Goal: Task Accomplishment & Management: Use online tool/utility

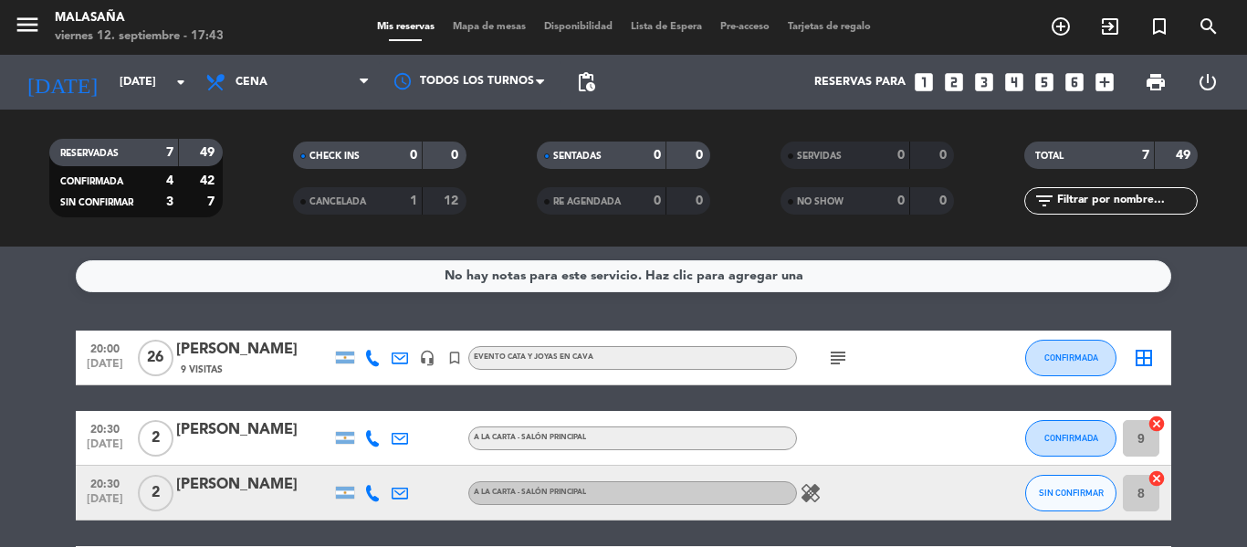
scroll to position [340, 0]
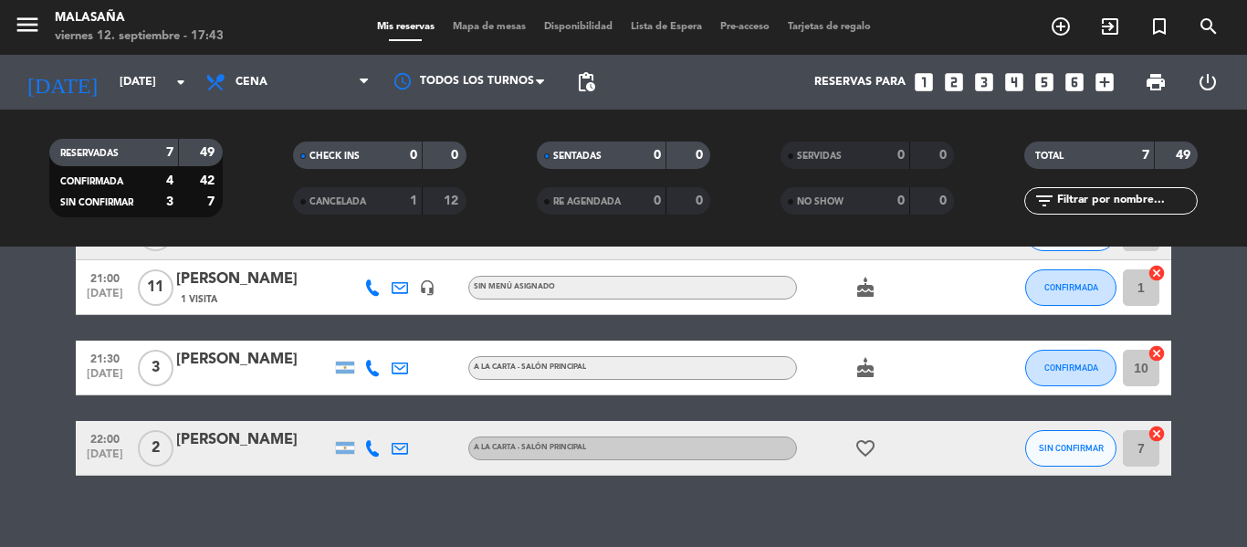
click at [120, 78] on input "[DATE]" at bounding box center [187, 82] width 154 height 31
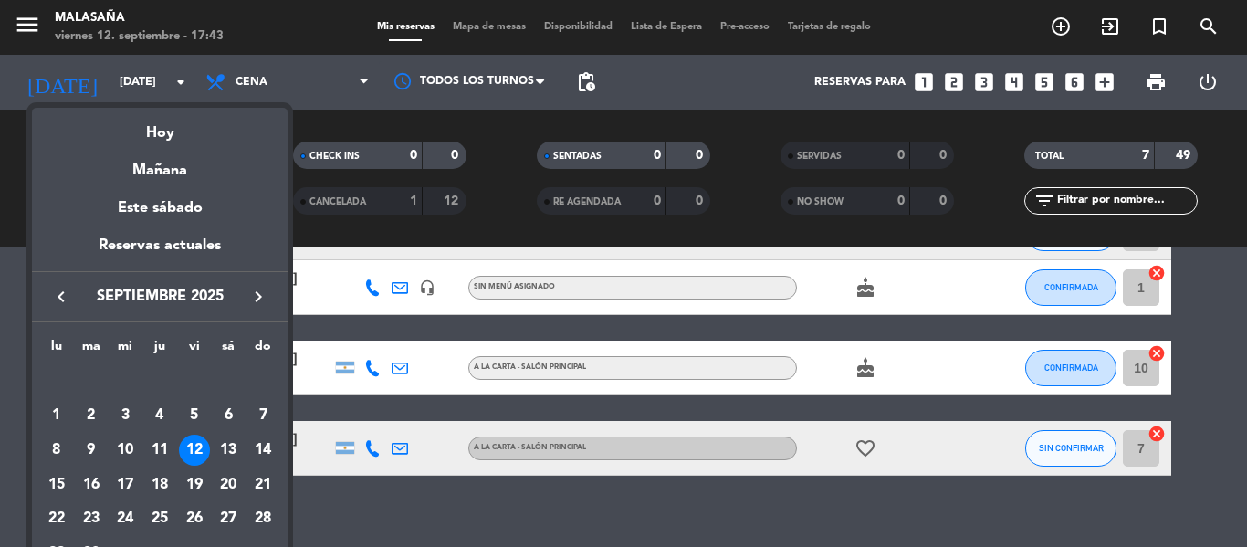
click at [198, 449] on div "12" at bounding box center [194, 450] width 31 height 31
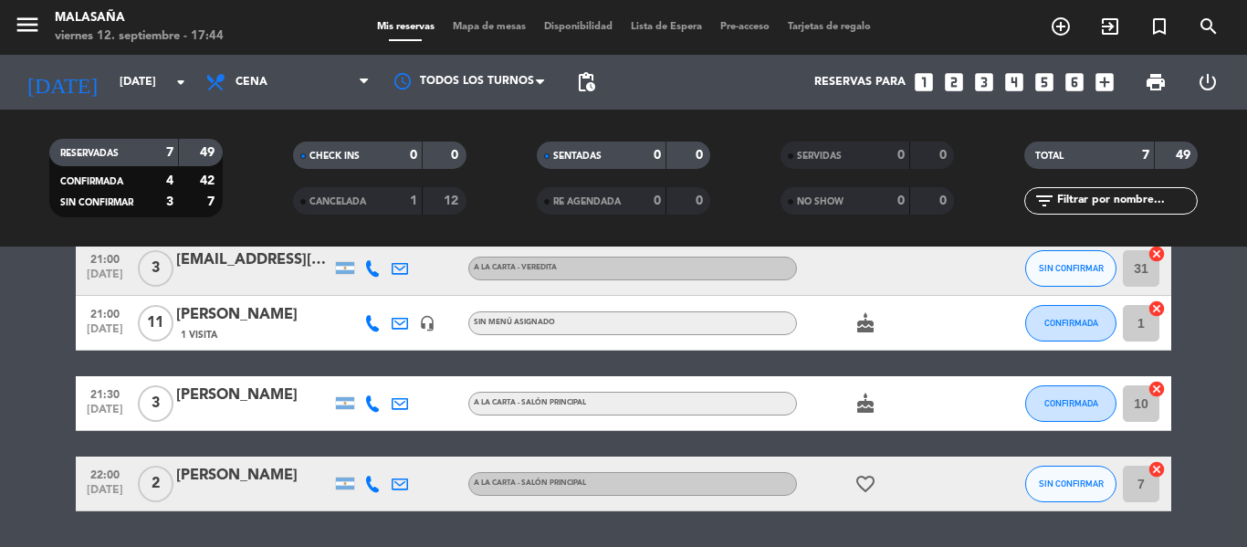
scroll to position [306, 0]
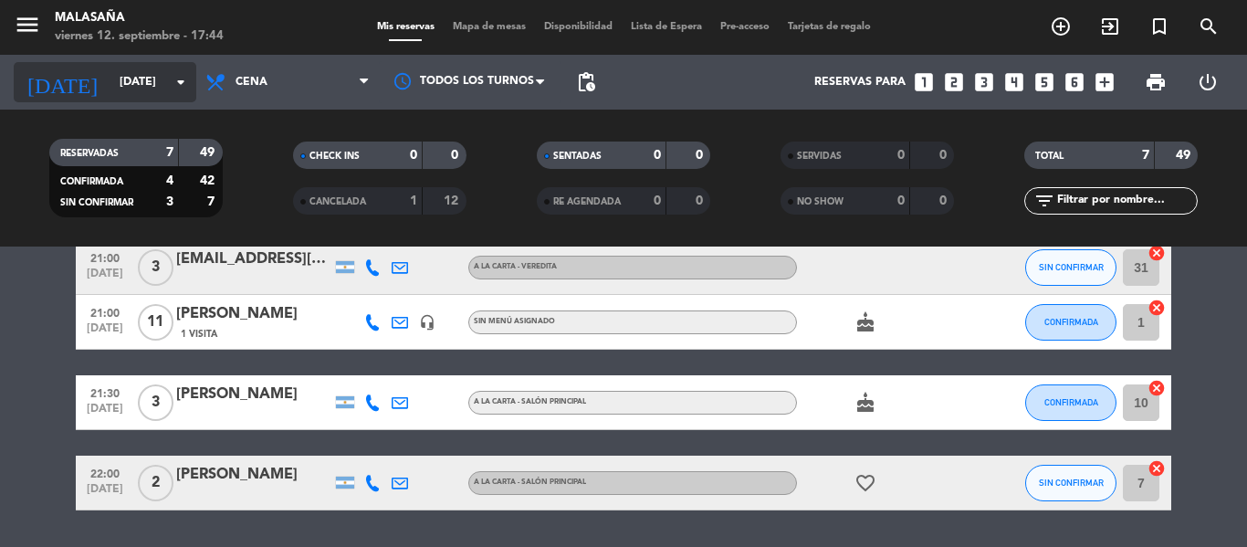
click at [137, 86] on input "[DATE]" at bounding box center [187, 82] width 154 height 31
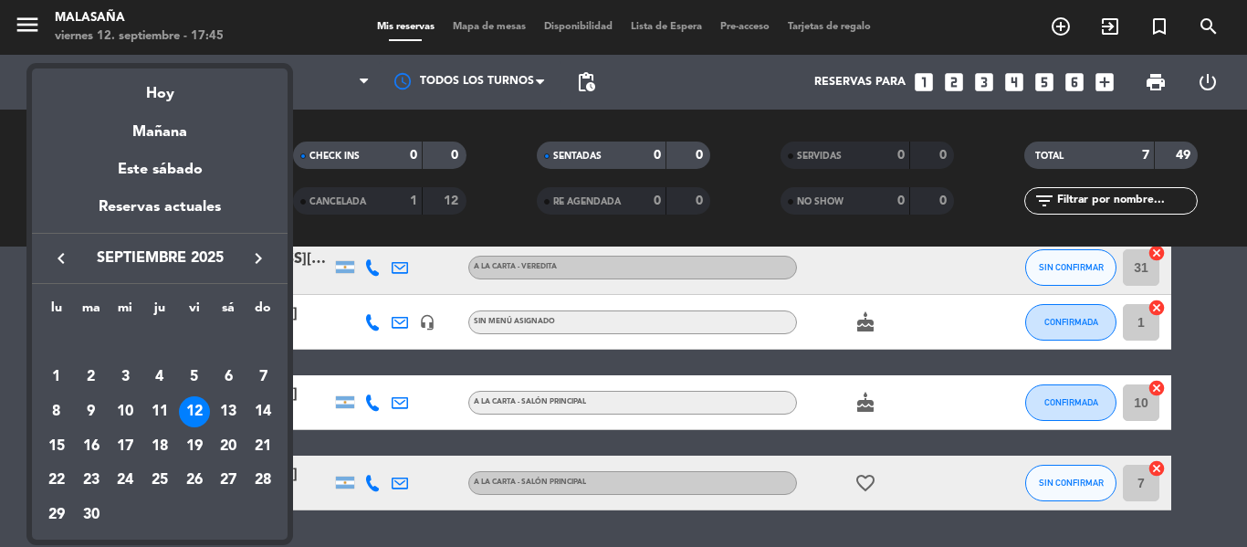
click at [58, 444] on div "15" at bounding box center [56, 446] width 31 height 31
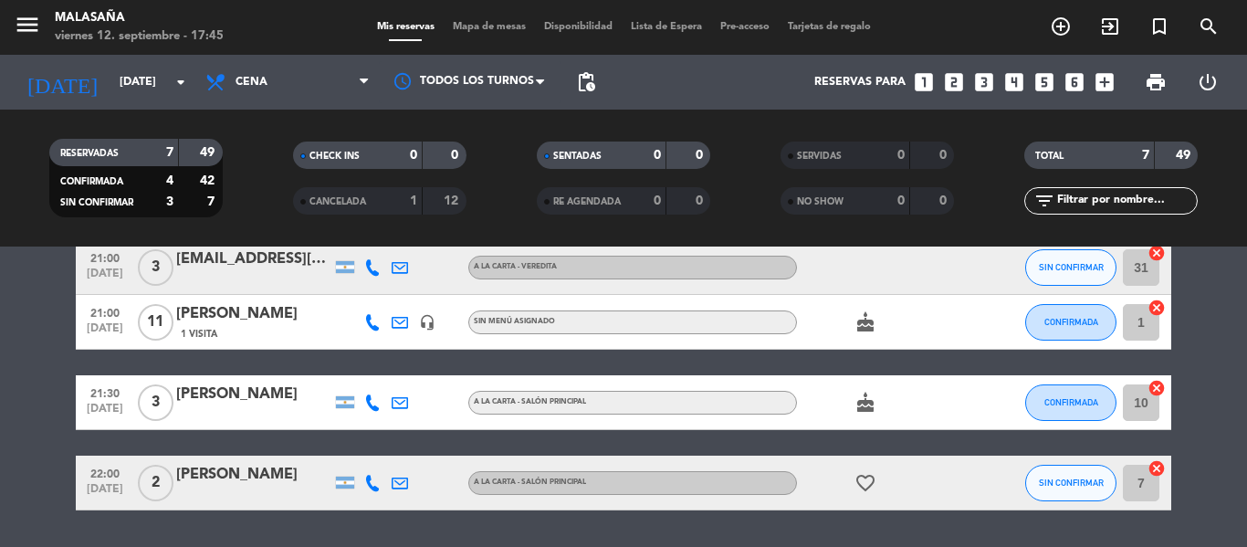
type input "[DATE]"
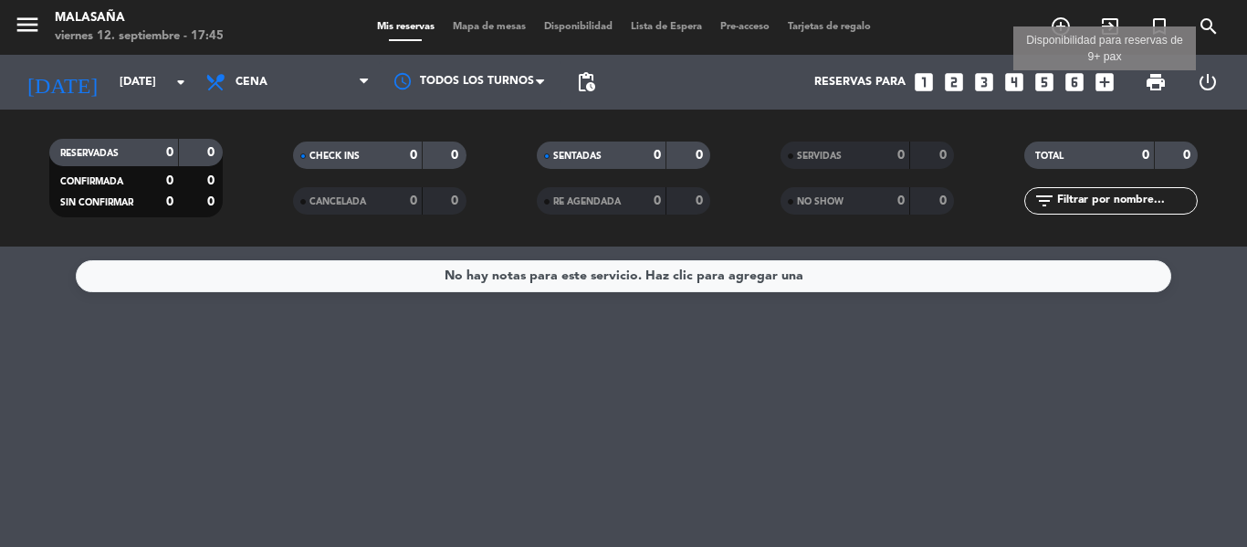
click at [1100, 89] on icon "add_box" at bounding box center [1105, 82] width 24 height 24
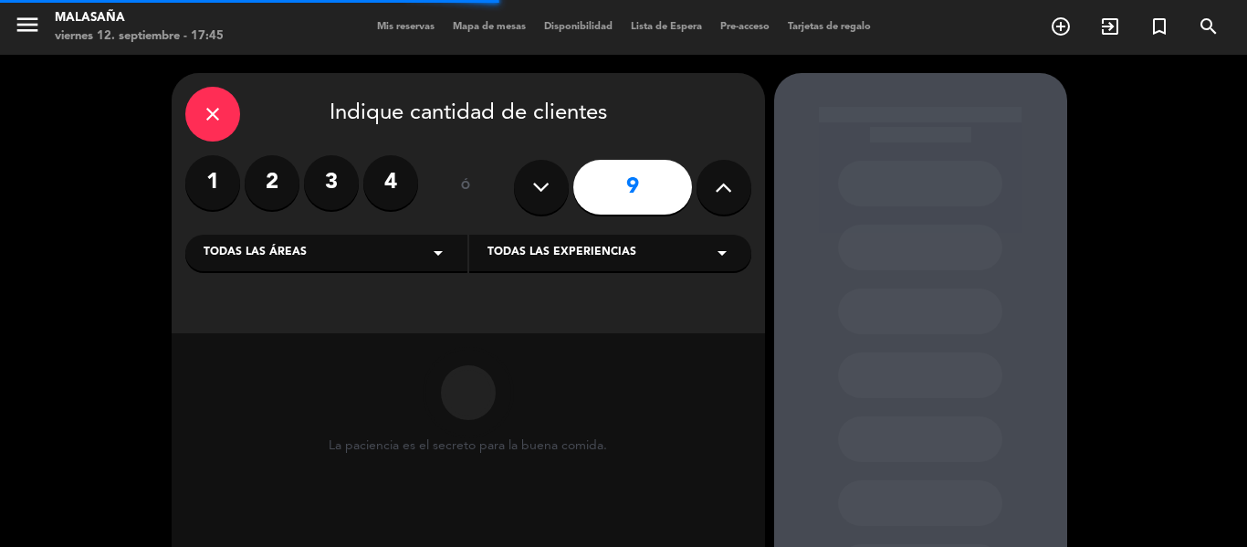
click at [554, 206] on button at bounding box center [541, 187] width 55 height 55
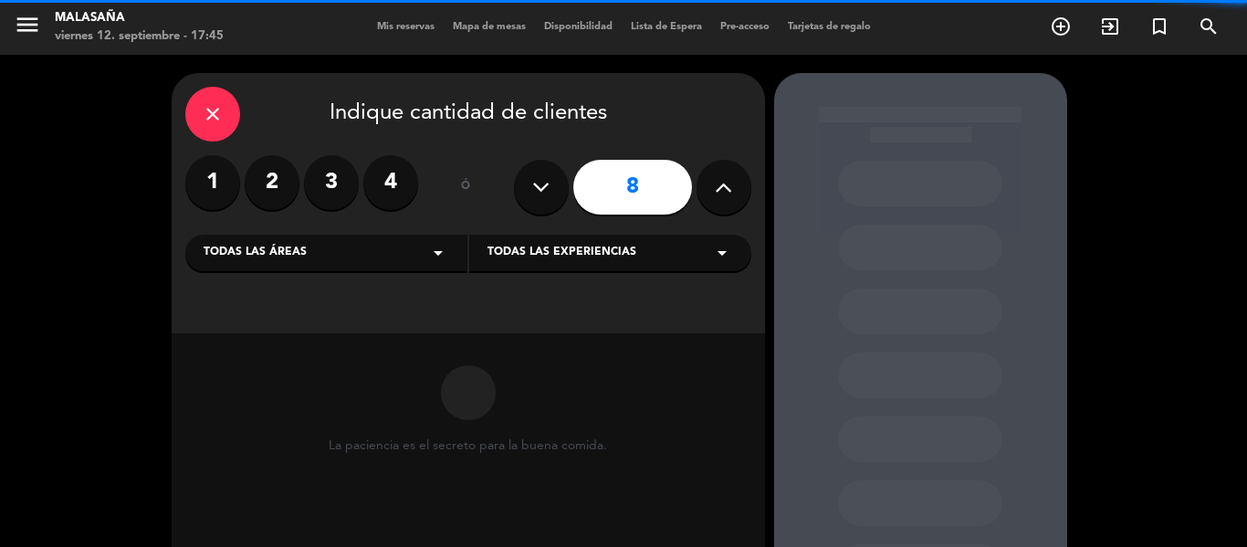
click at [554, 206] on button at bounding box center [541, 187] width 55 height 55
type input "7"
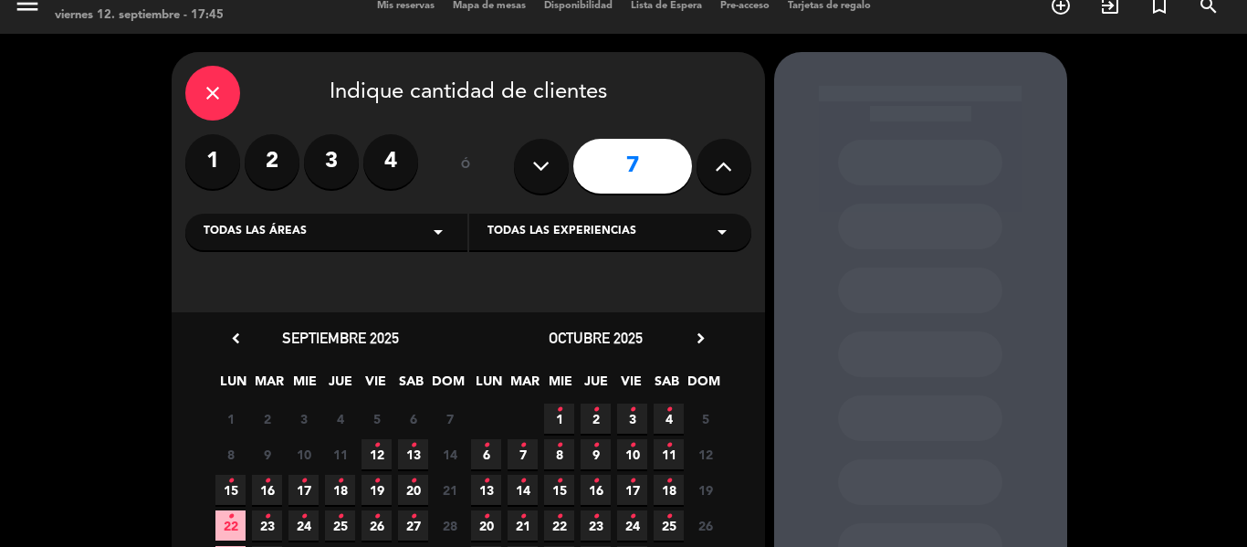
scroll to position [22, 0]
click at [404, 240] on div "Todas las áreas arrow_drop_down" at bounding box center [326, 231] width 282 height 37
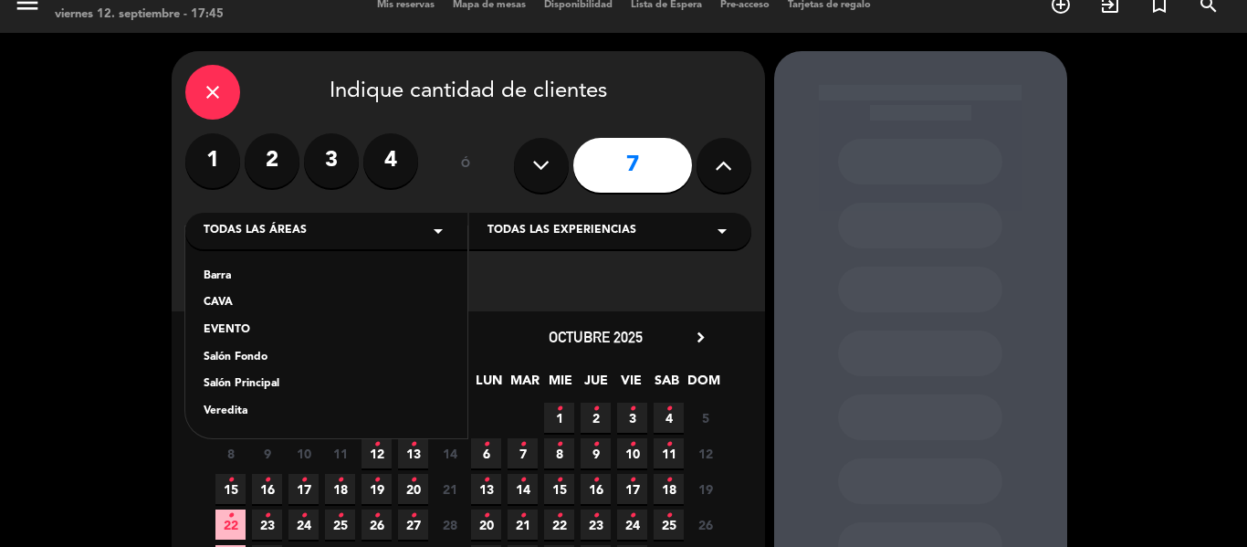
click at [253, 351] on div "Salón Fondo" at bounding box center [327, 358] width 246 height 18
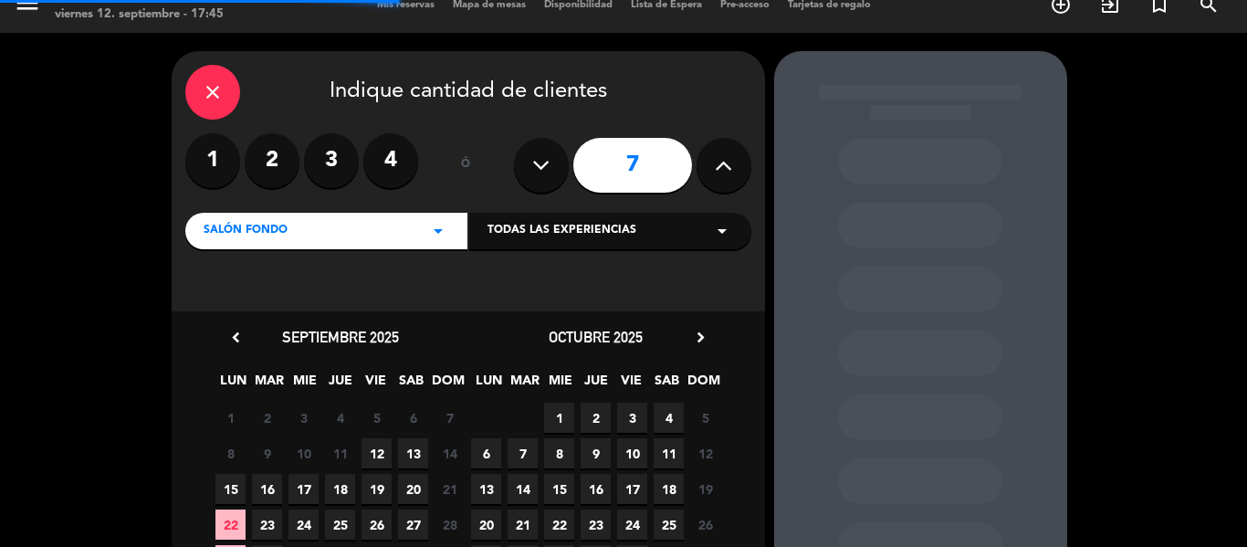
click at [605, 239] on span "Todas las experiencias" at bounding box center [561, 231] width 149 height 18
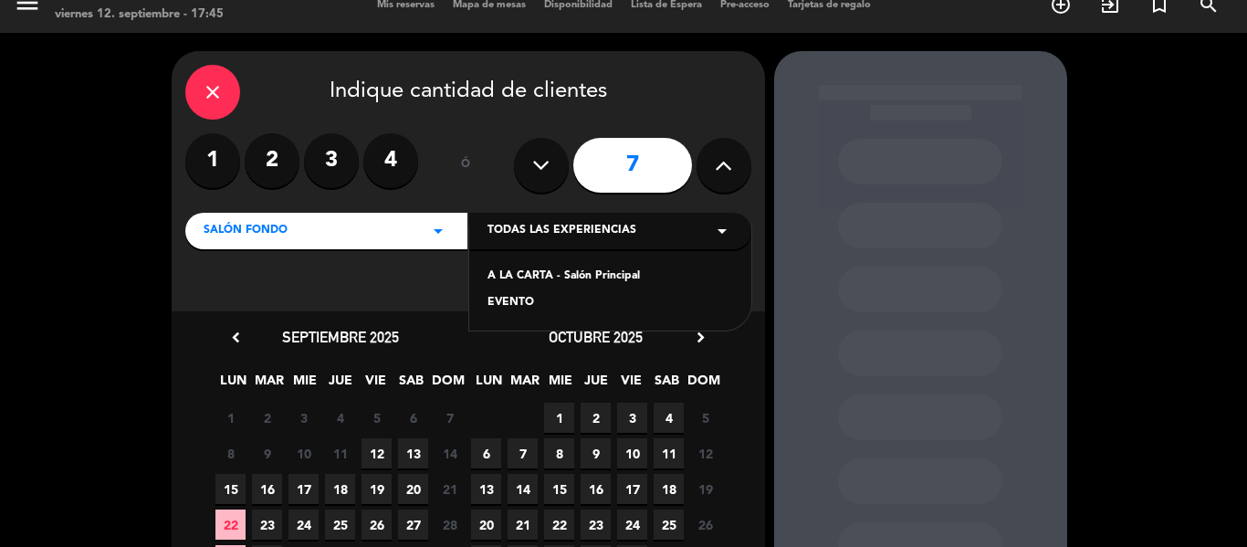
click at [373, 296] on div "close Indique cantidad de clientes 1 2 3 4 ó 7 Salón Fondo arrow_drop_down Toda…" at bounding box center [468, 181] width 593 height 260
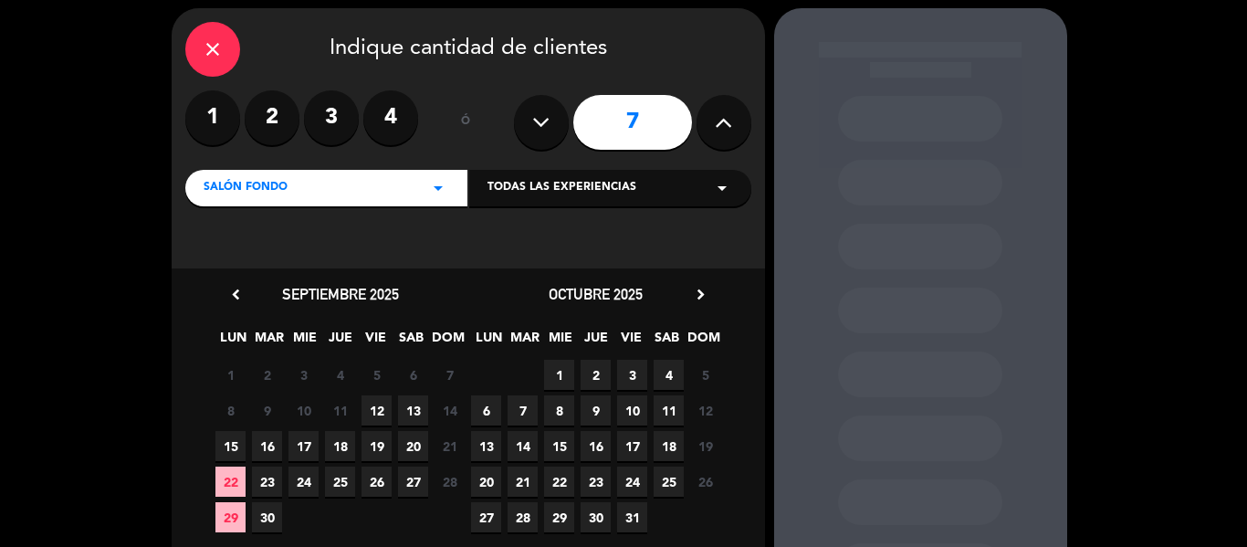
scroll to position [0, 0]
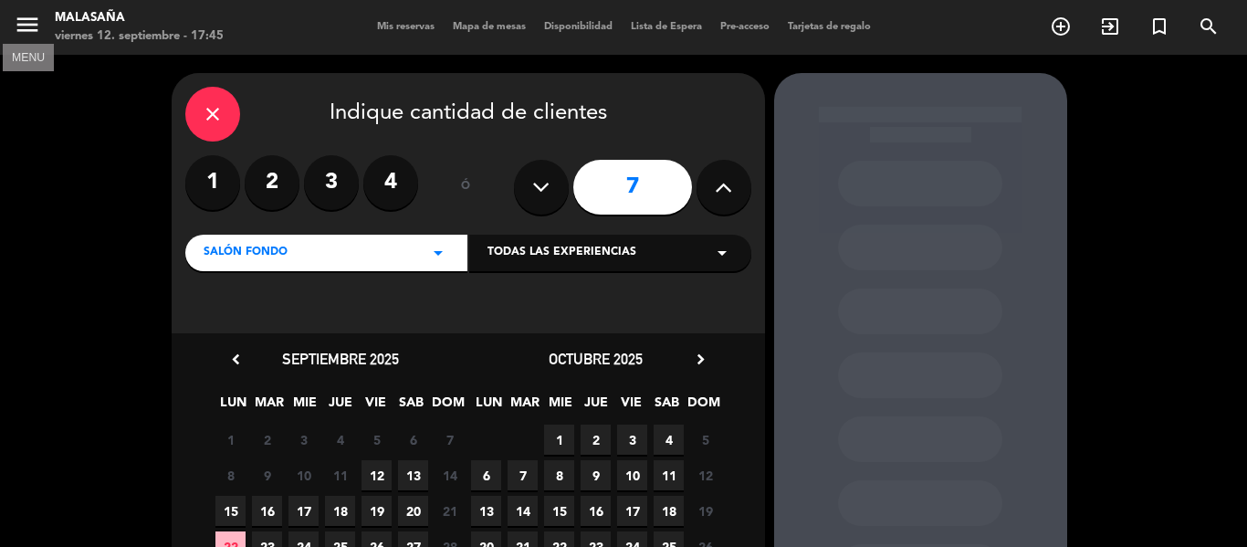
click at [33, 27] on icon "menu" at bounding box center [27, 24] width 27 height 27
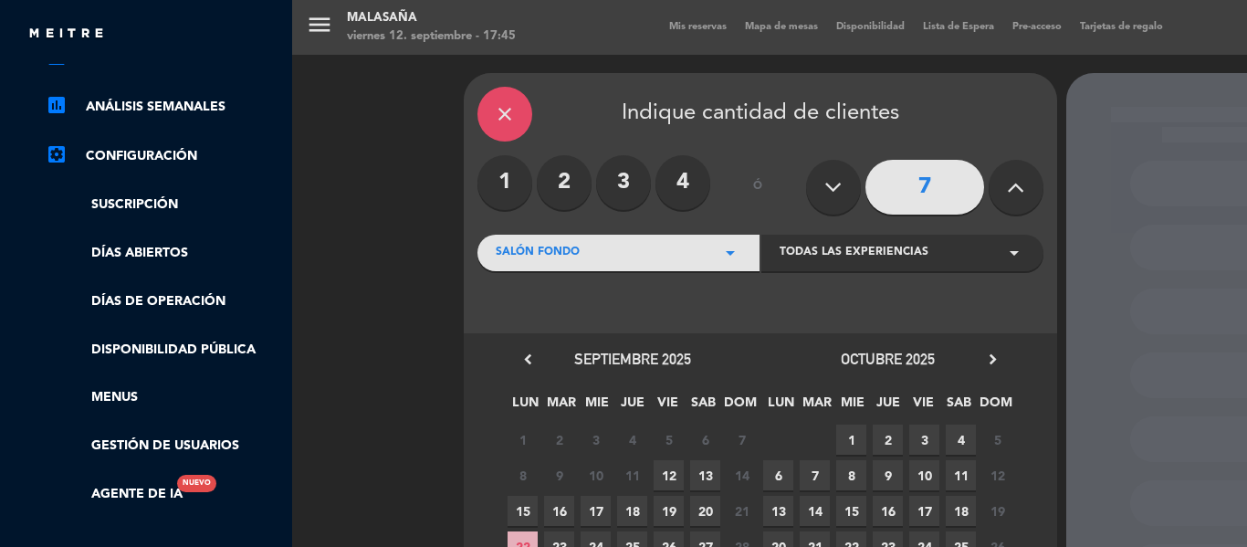
scroll to position [257, 0]
click at [123, 401] on link "Menus" at bounding box center [164, 397] width 237 height 21
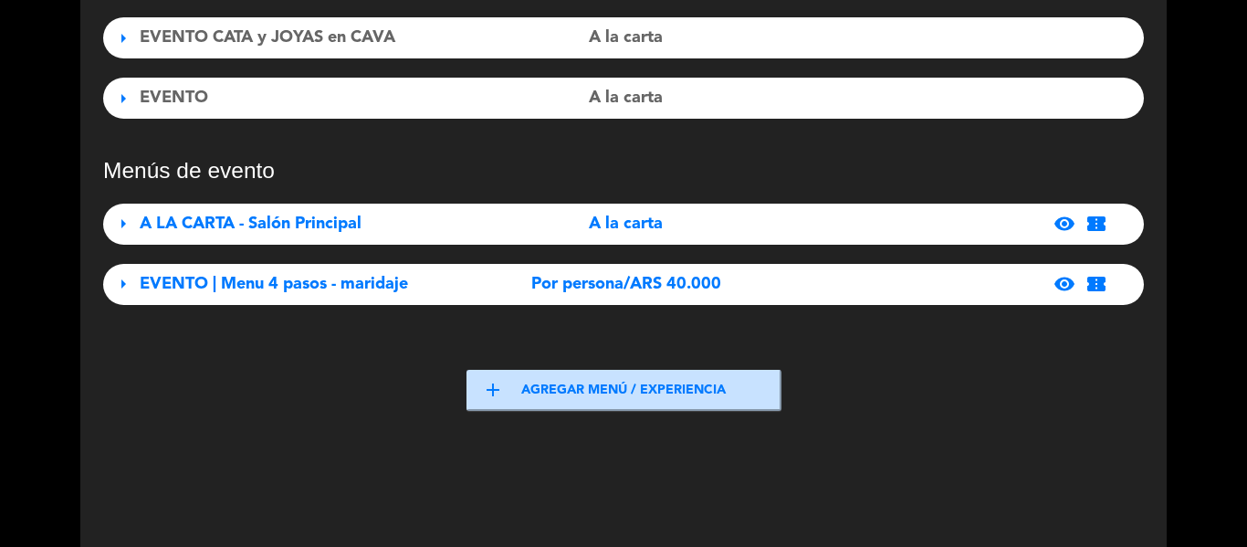
scroll to position [427, 0]
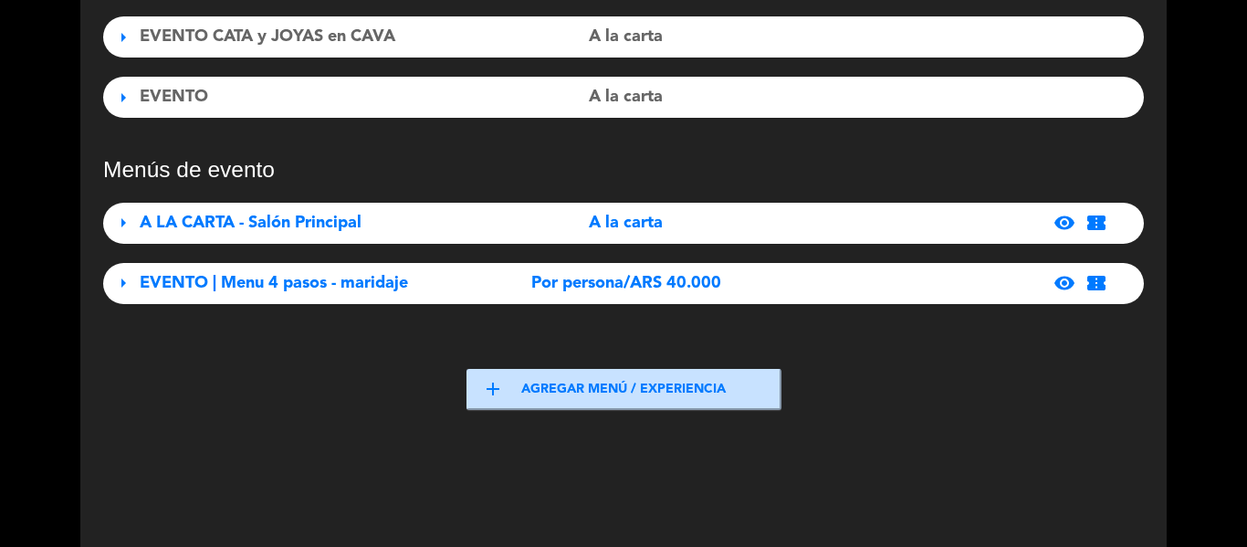
click at [532, 378] on button "add Agregar menú / experiencia" at bounding box center [623, 389] width 315 height 41
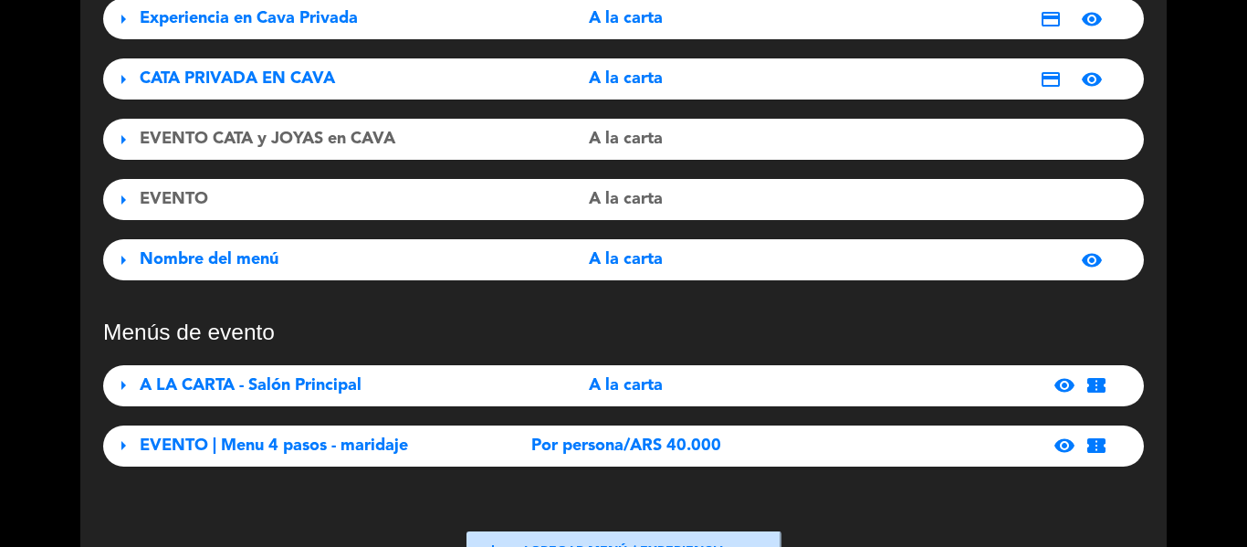
scroll to position [324, 0]
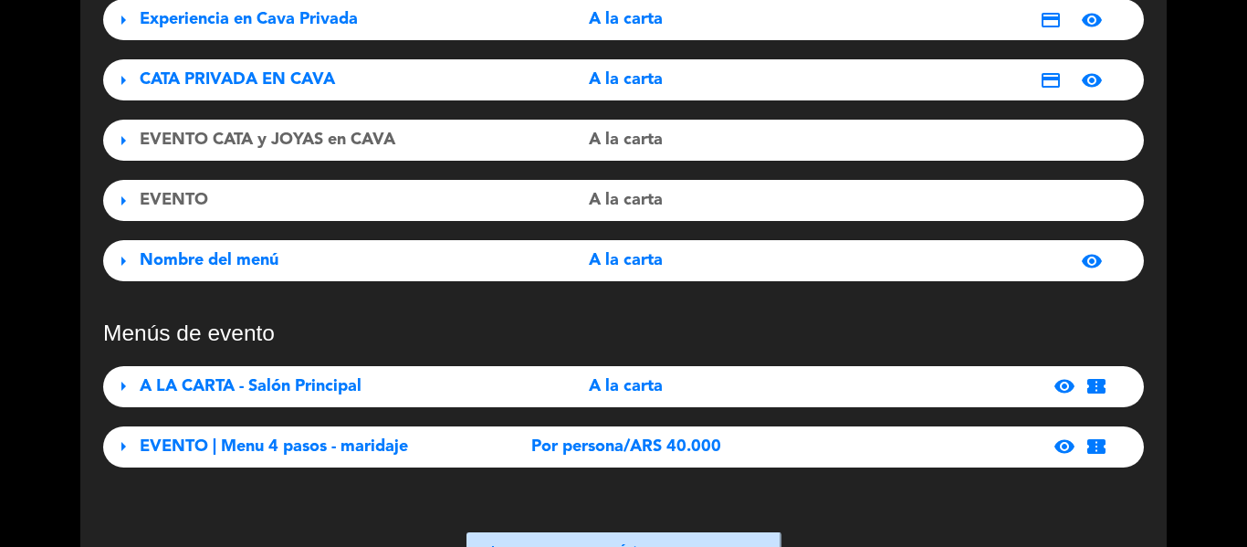
click at [258, 263] on span "Nombre del menú" at bounding box center [209, 260] width 139 height 16
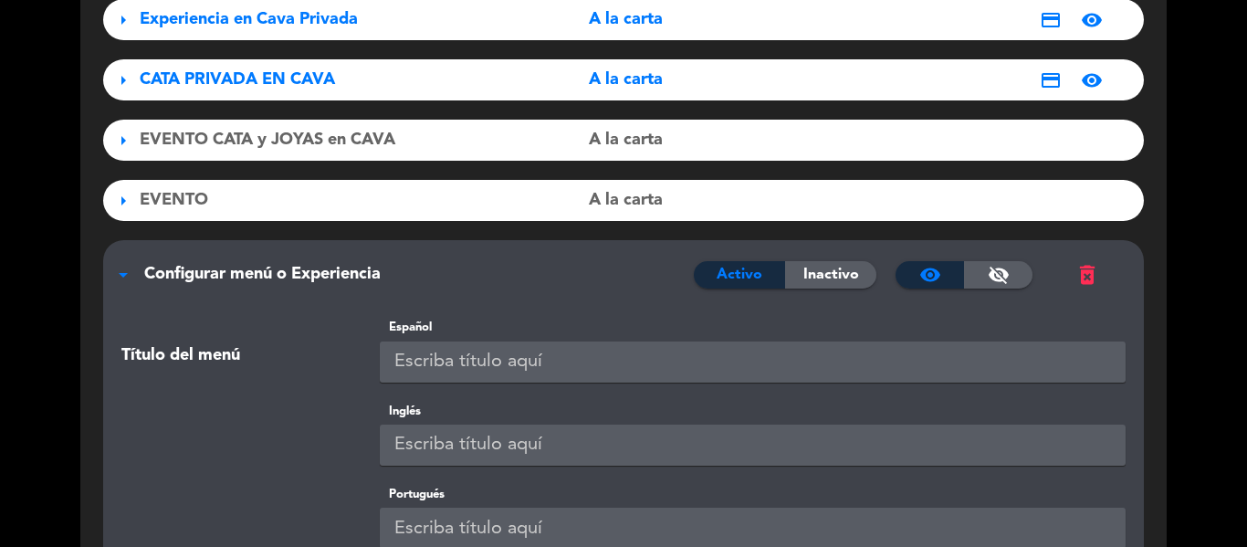
click at [258, 263] on div "Configurar menú o Experiencia" at bounding box center [419, 274] width 550 height 26
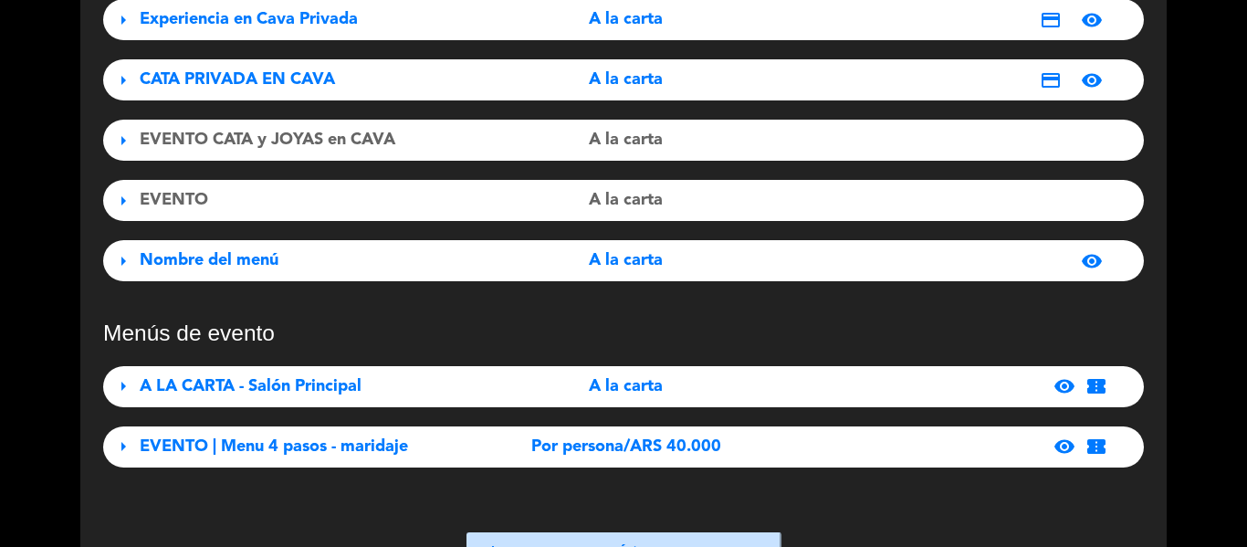
click at [287, 266] on div "Nombre del menú" at bounding box center [302, 260] width 324 height 26
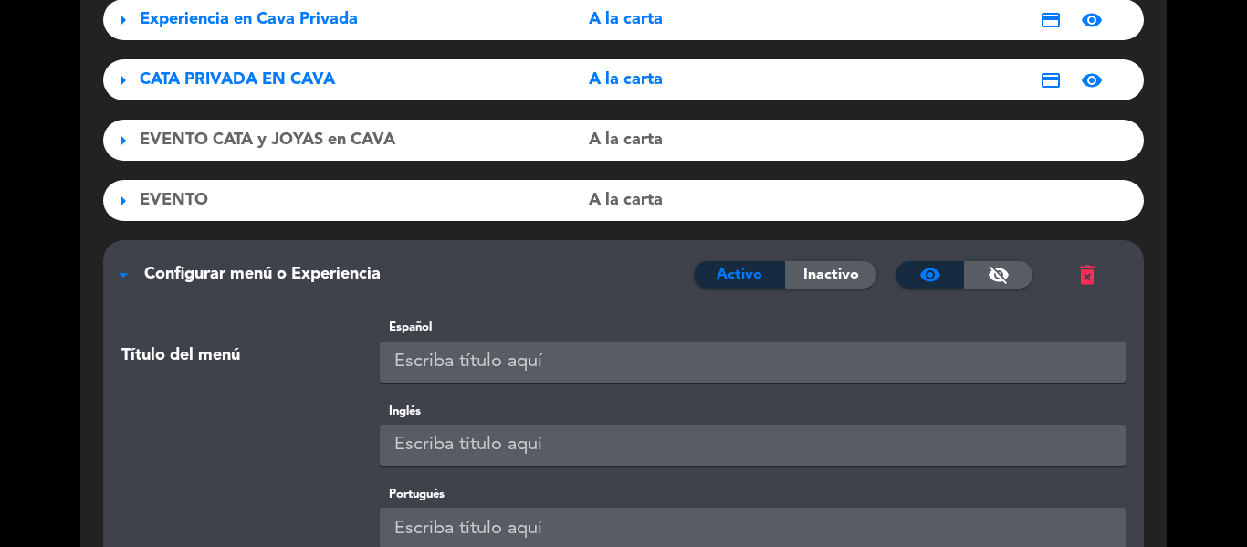
click at [580, 372] on input "text" at bounding box center [753, 361] width 747 height 41
type input "CATA PRIVADA"
click at [557, 444] on input "text" at bounding box center [753, 444] width 747 height 41
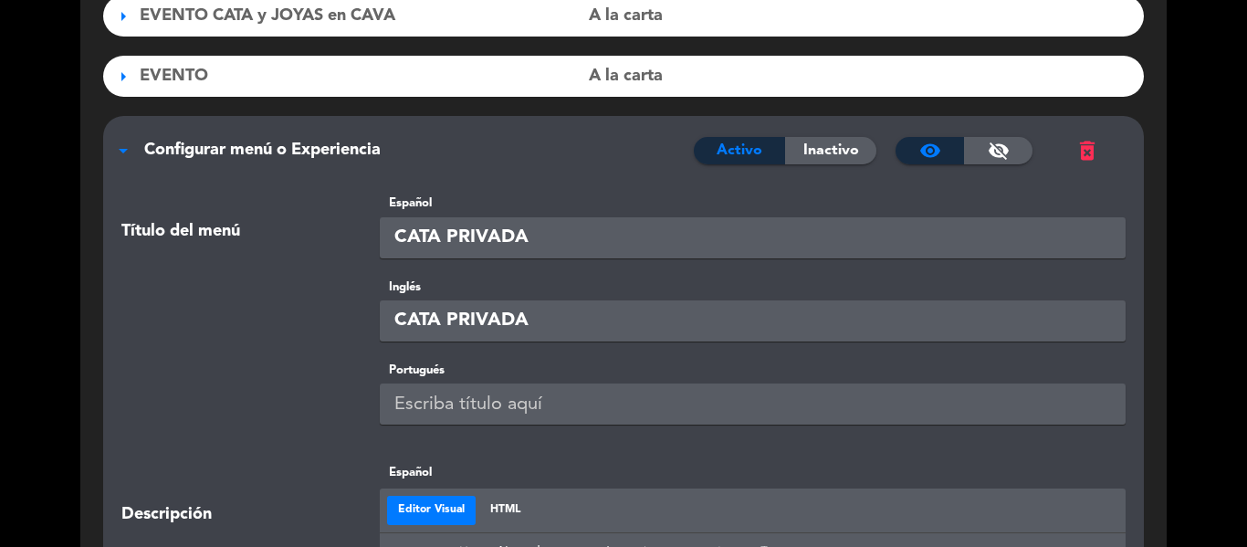
scroll to position [449, 0]
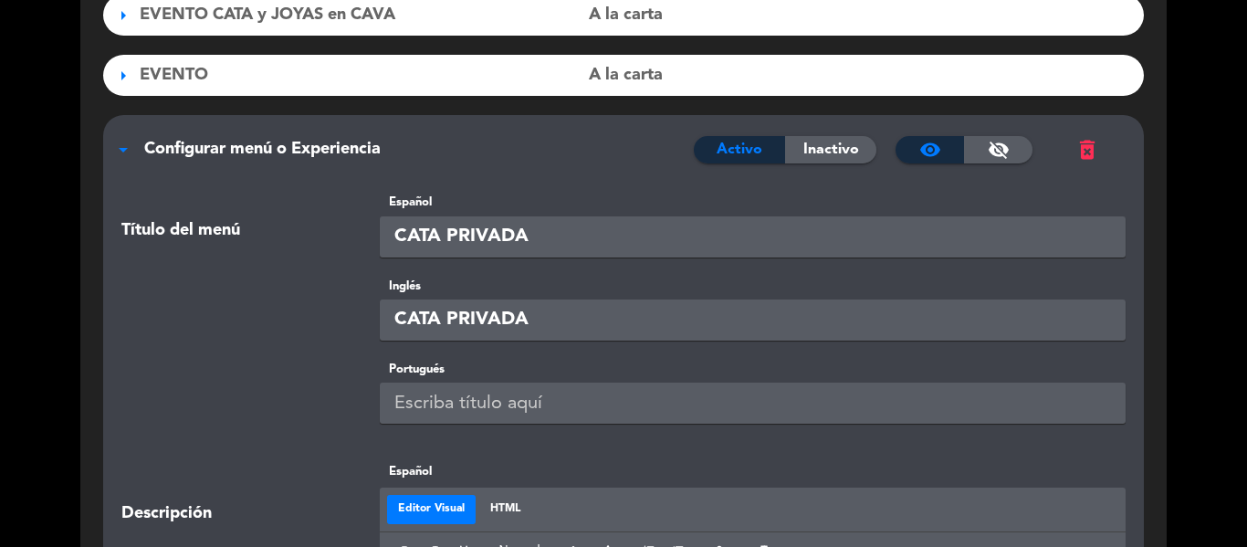
type input "CATA PRIVADA"
click at [512, 409] on input "C" at bounding box center [753, 402] width 747 height 41
type input "CATA PRIVADA"
click at [998, 145] on span "visibility_off" at bounding box center [999, 150] width 22 height 22
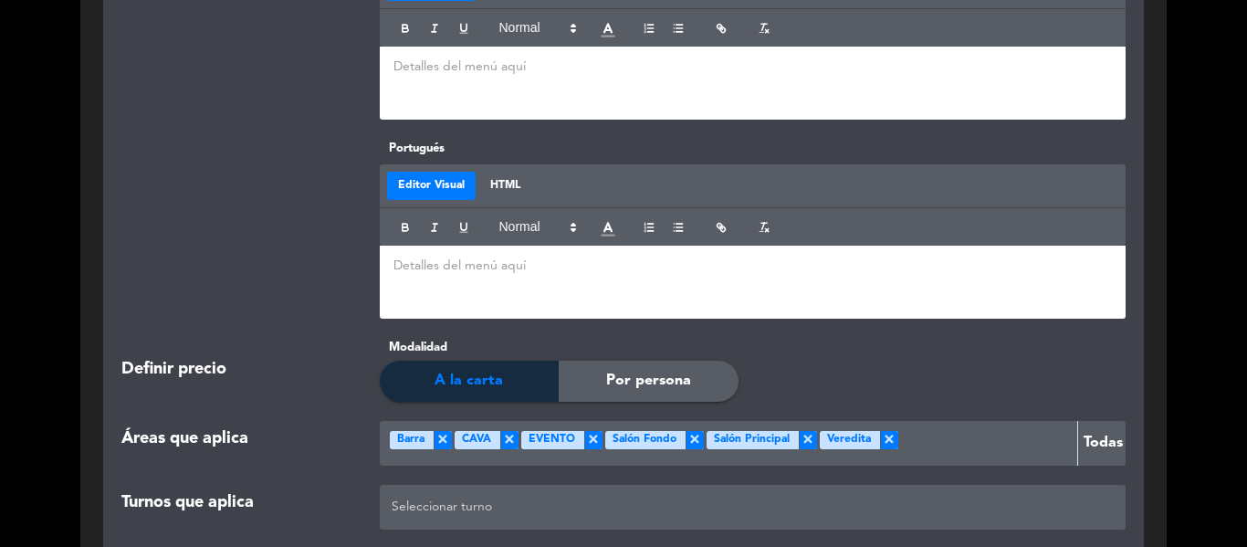
scroll to position [2040, 0]
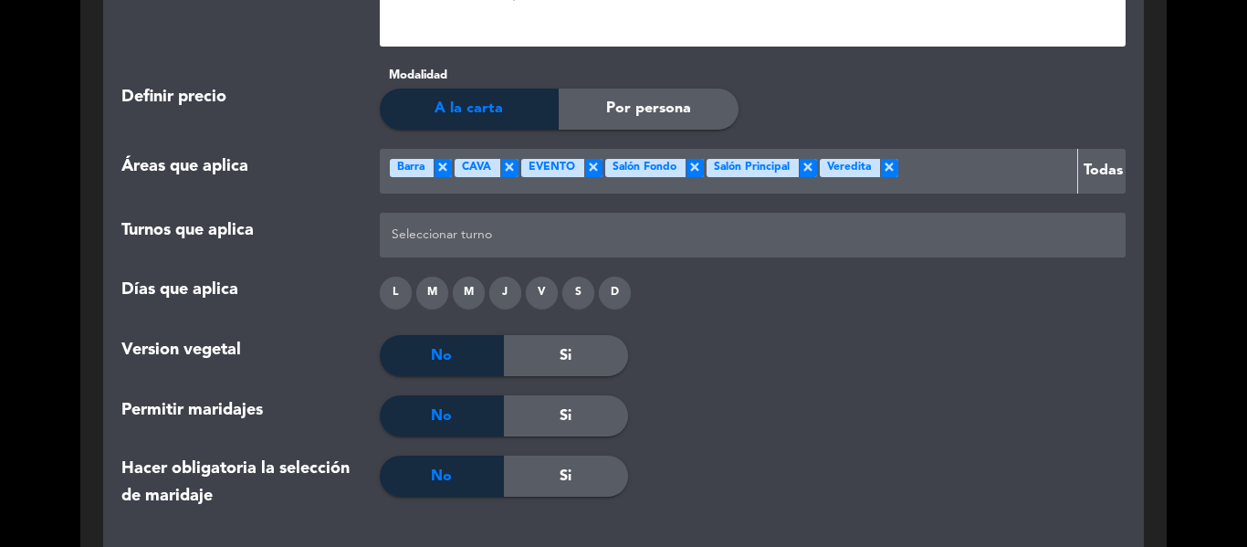
click at [444, 173] on span "×" at bounding box center [443, 168] width 18 height 18
click at [444, 173] on span "×" at bounding box center [444, 168] width 18 height 18
click at [459, 171] on span "×" at bounding box center [462, 168] width 18 height 18
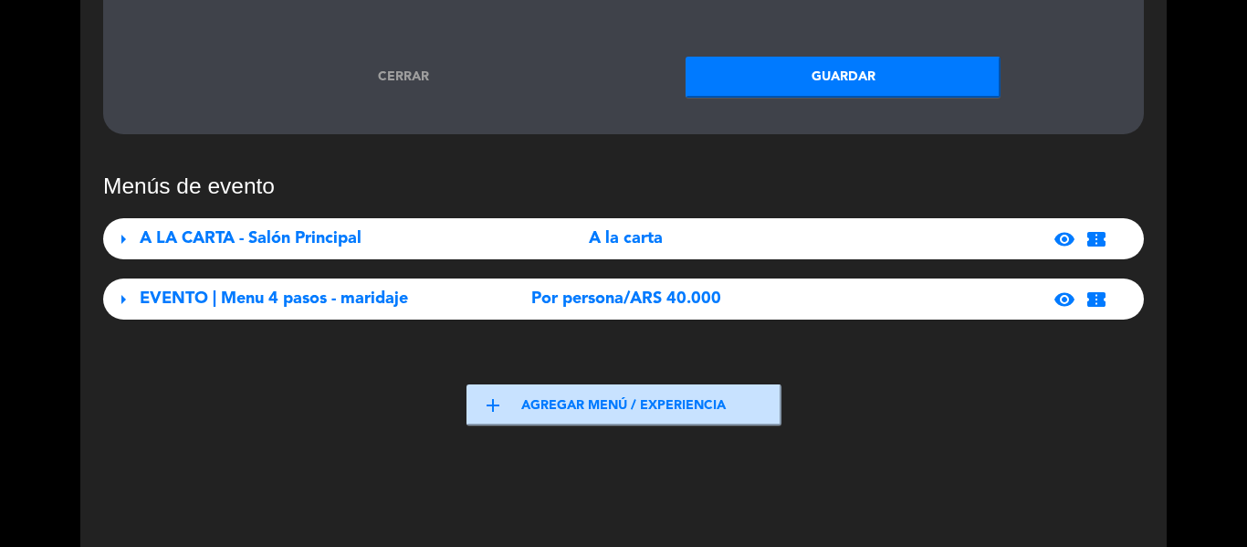
scroll to position [2987, 0]
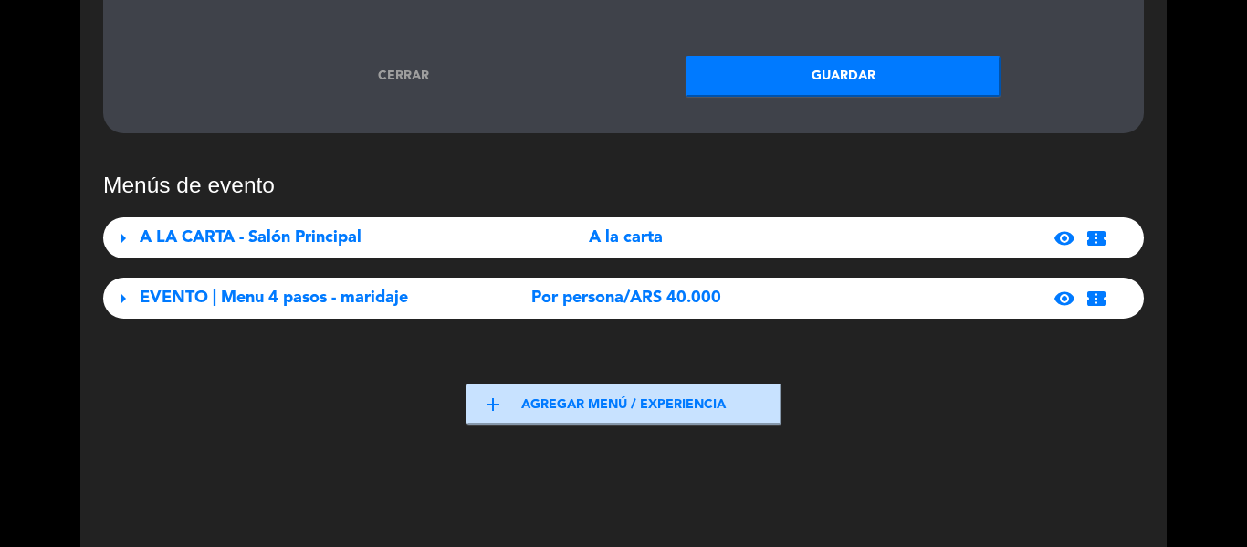
click at [883, 73] on button "Guardar" at bounding box center [843, 76] width 315 height 41
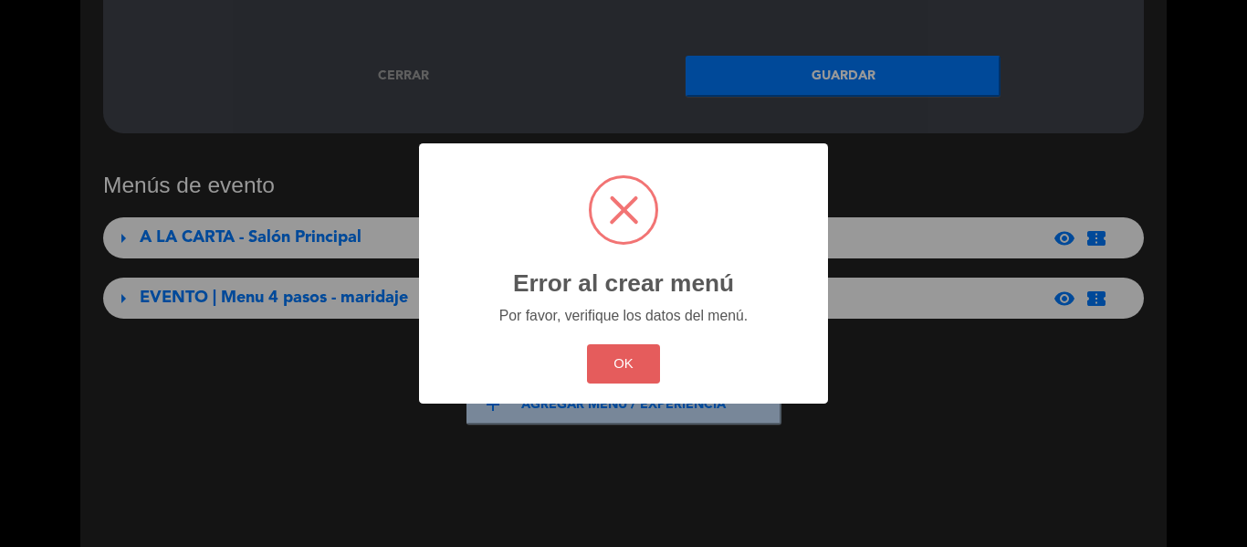
click at [634, 370] on button "OK" at bounding box center [624, 363] width 74 height 39
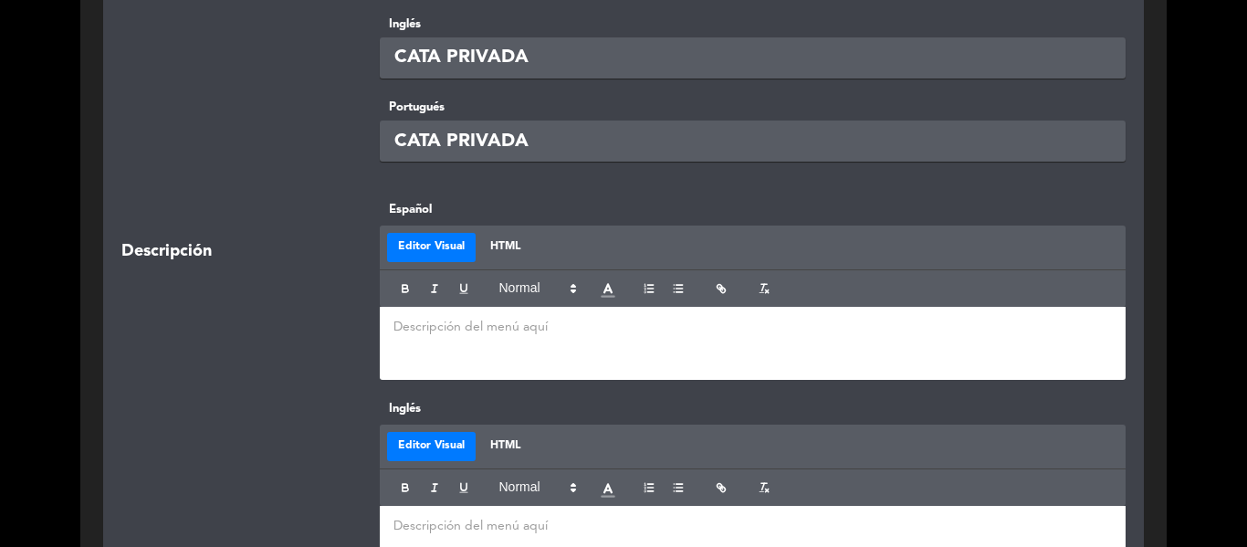
scroll to position [710, 0]
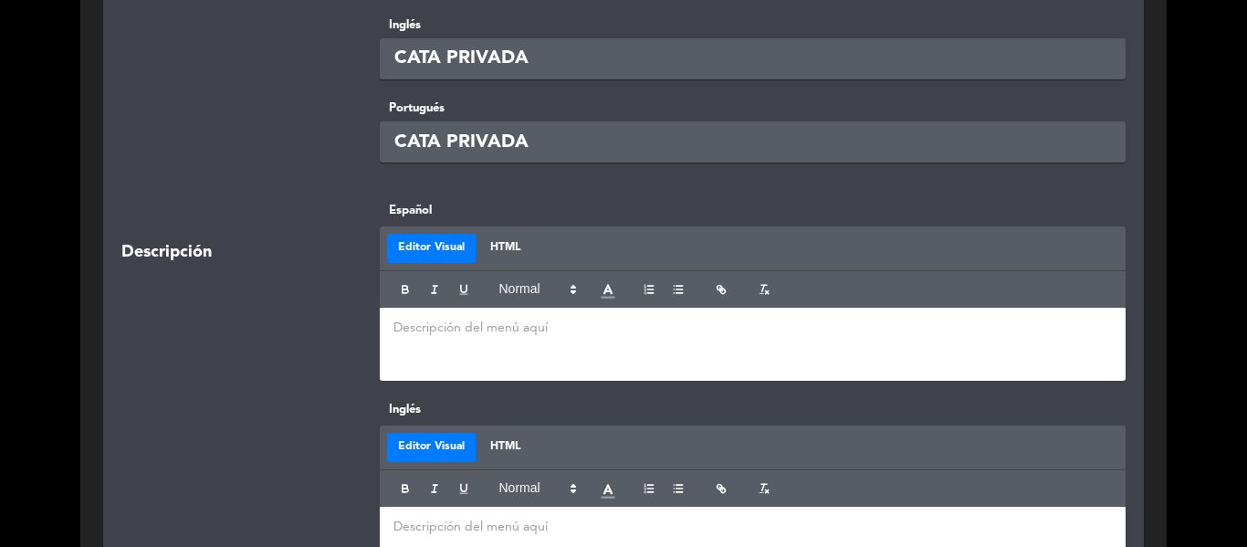
click at [530, 356] on div at bounding box center [753, 344] width 747 height 73
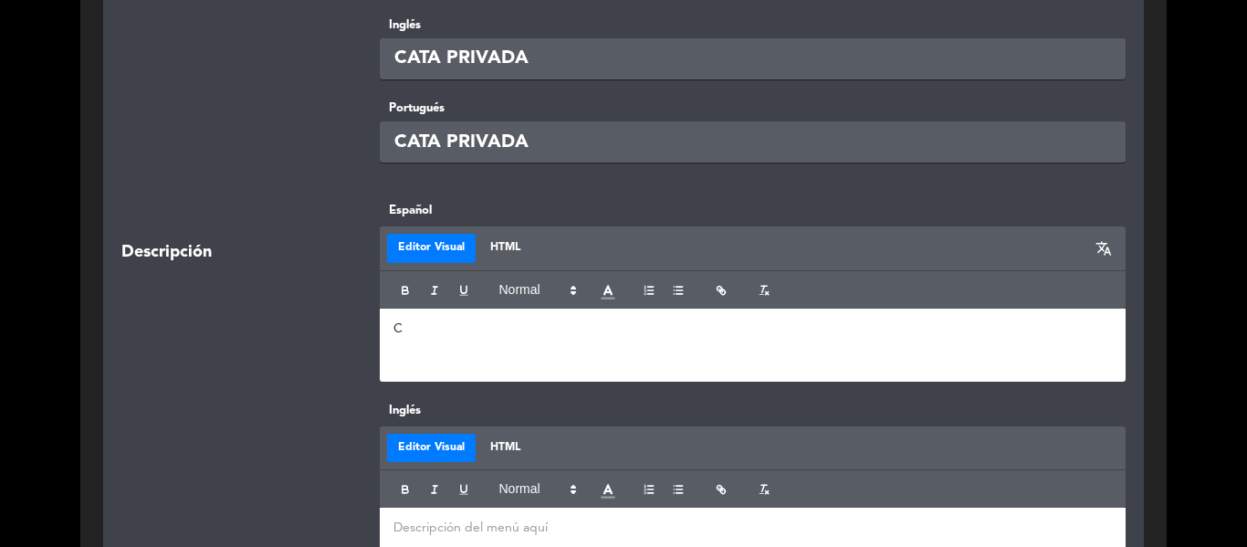
scroll to position [711, 0]
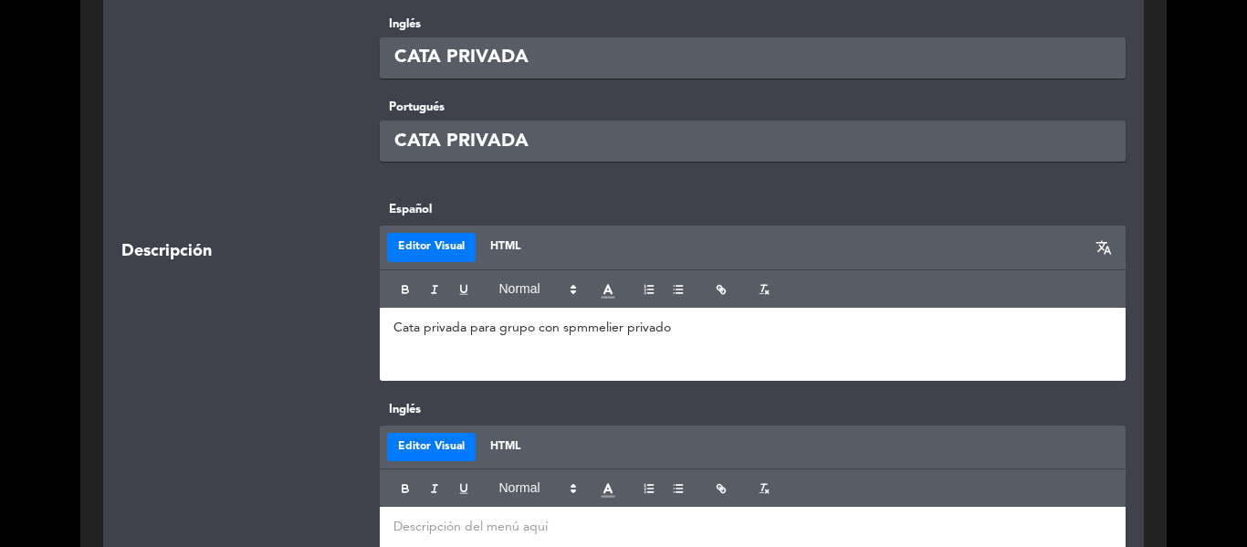
click at [579, 333] on p "Cata privada para grupo con spmmelier privado" at bounding box center [752, 328] width 719 height 19
drag, startPoint x: 713, startPoint y: 330, endPoint x: 254, endPoint y: 344, distance: 459.4
click at [254, 344] on div "Descripción Español Editor Visual HTML translate Cata privada para grupo con so…" at bounding box center [623, 300] width 1031 height 200
copy p "Cata privada para grupo con sommelier privado"
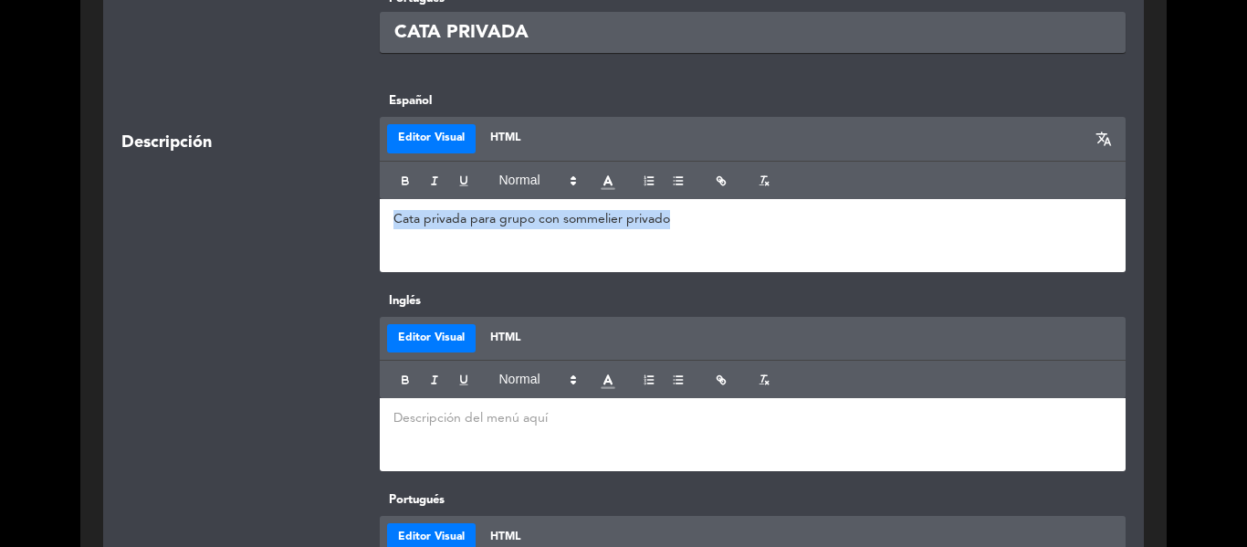
scroll to position [826, 0]
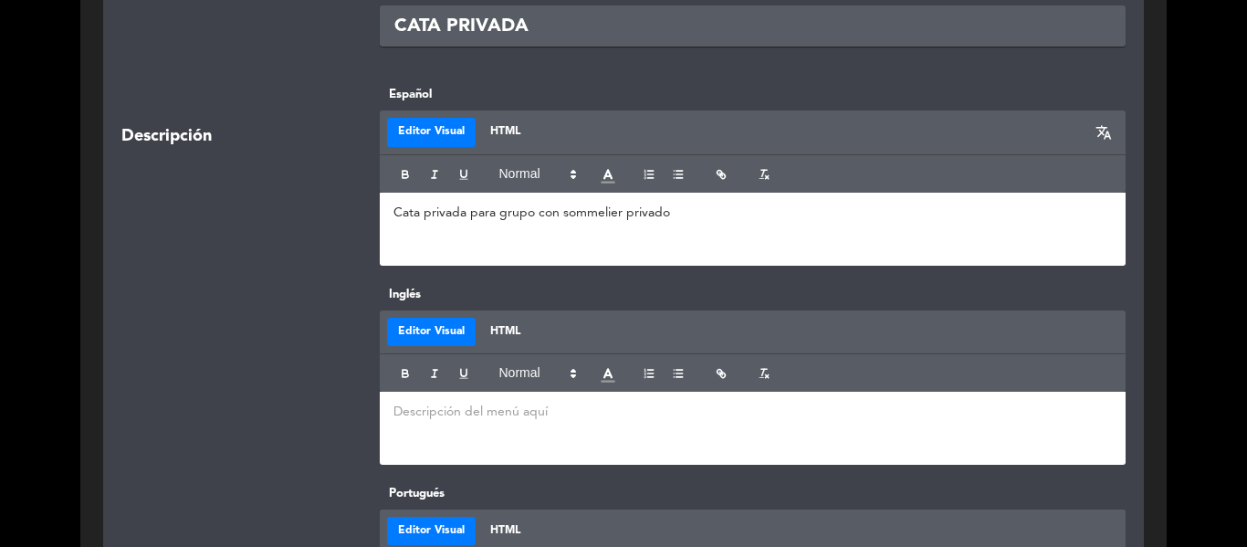
click at [495, 429] on div at bounding box center [753, 428] width 747 height 73
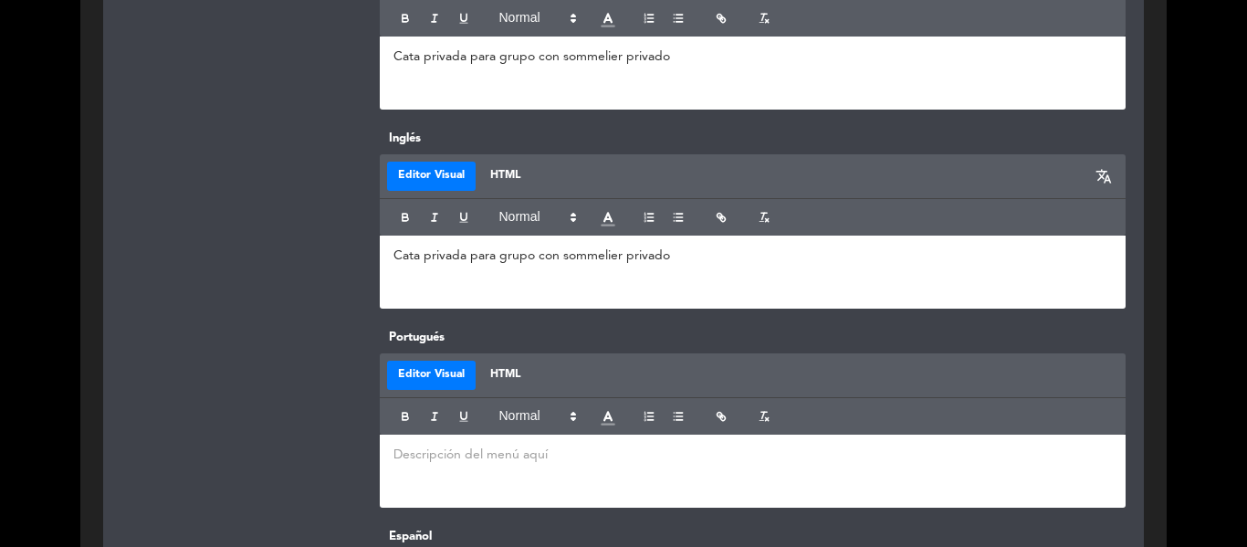
scroll to position [983, 0]
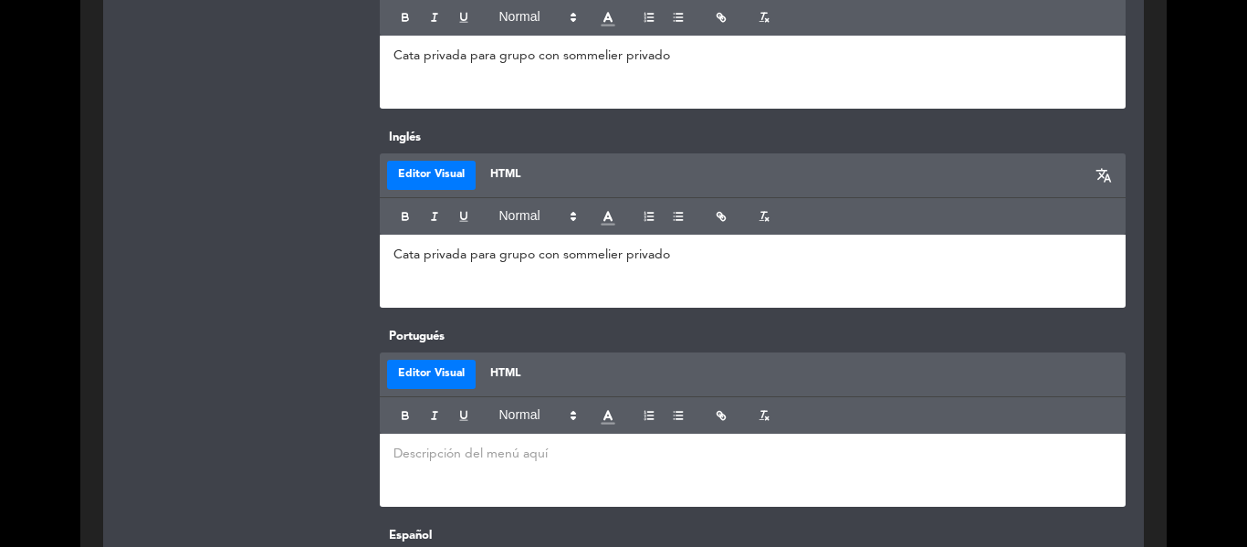
click at [466, 458] on p at bounding box center [752, 454] width 719 height 19
paste div
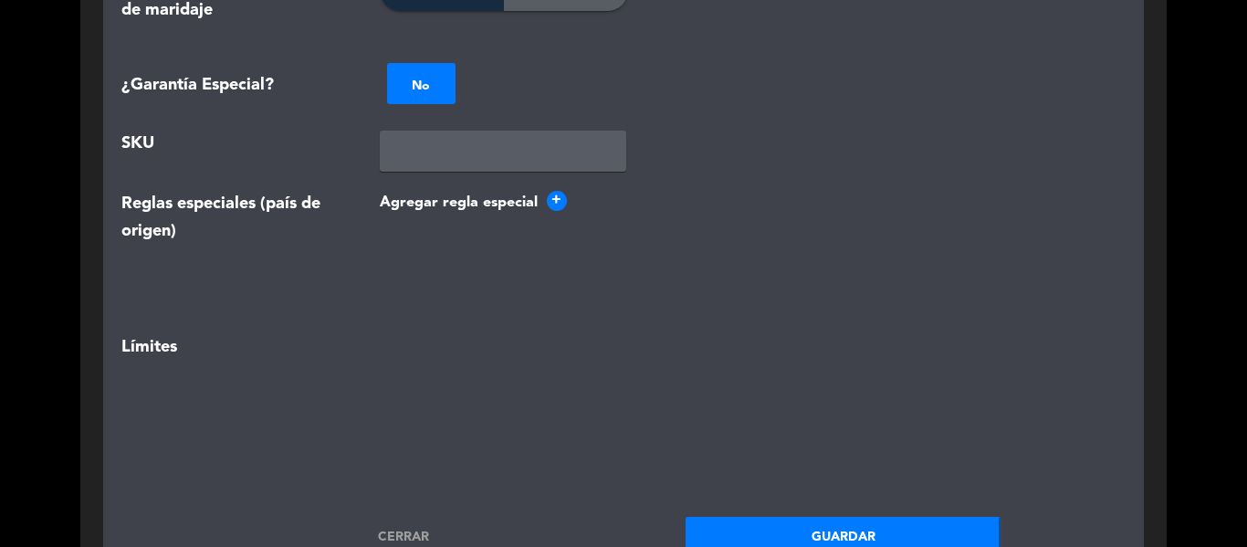
scroll to position [2786, 0]
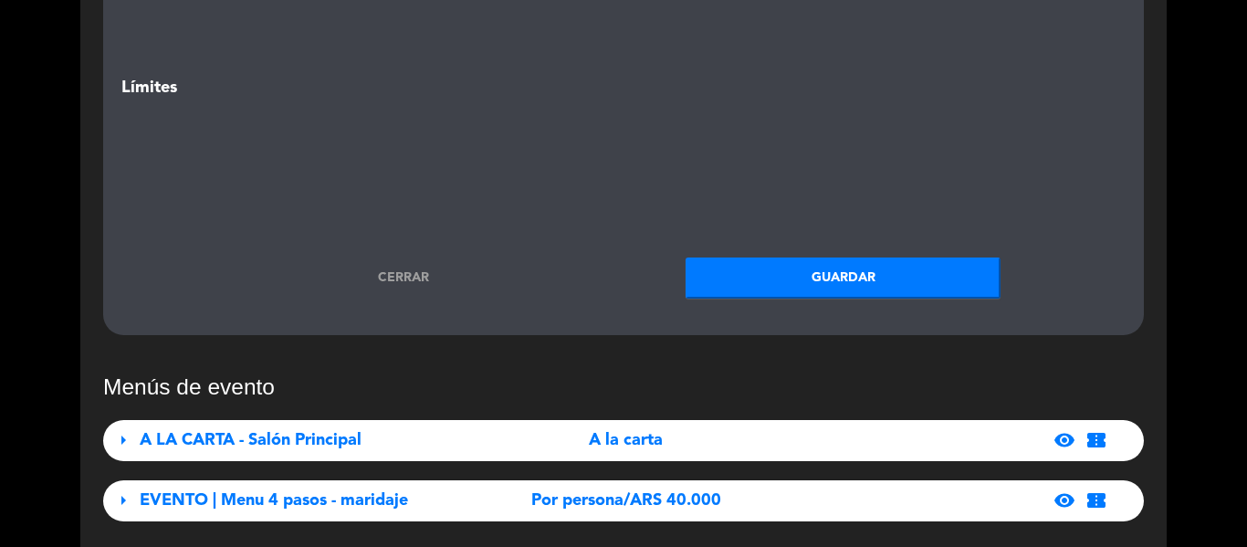
click at [862, 274] on button "Guardar" at bounding box center [843, 277] width 315 height 41
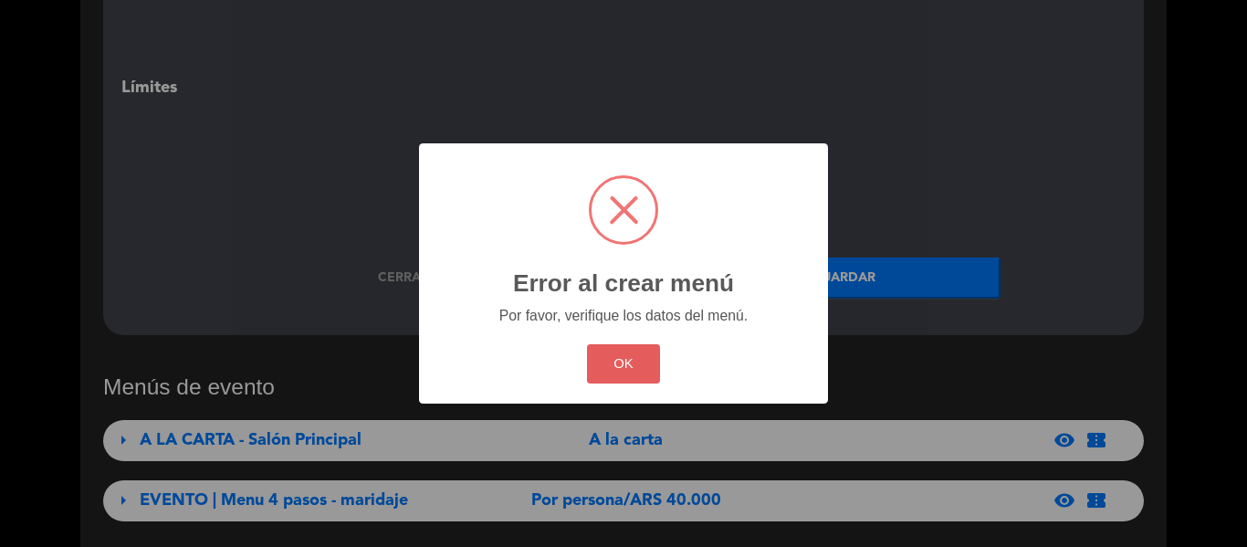
click at [633, 380] on button "OK" at bounding box center [624, 363] width 74 height 39
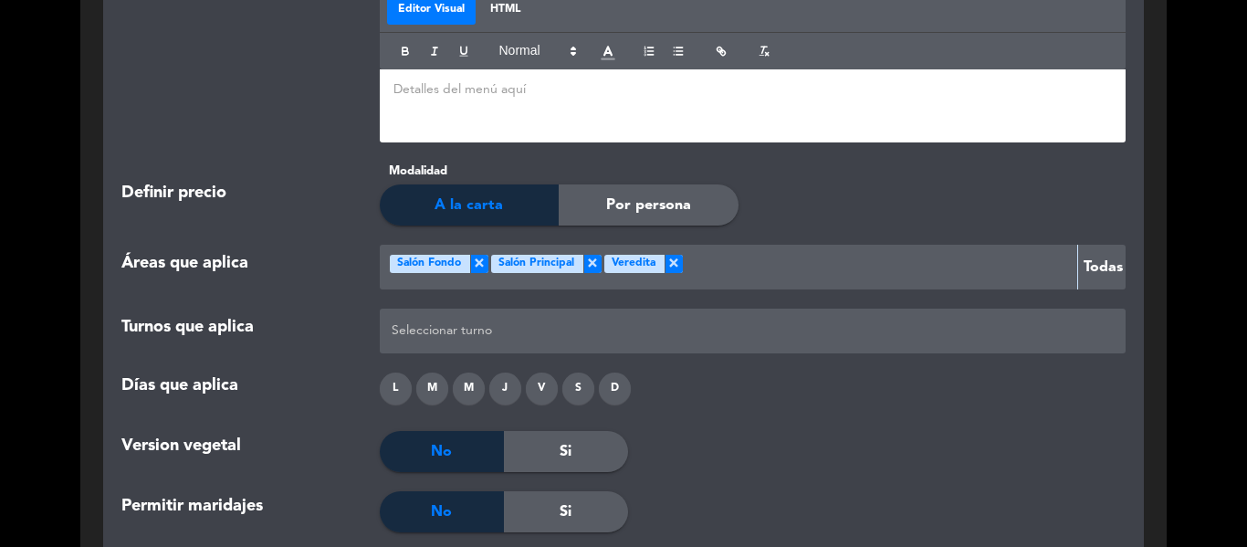
scroll to position [1945, 0]
click at [398, 388] on div "L" at bounding box center [396, 388] width 32 height 32
click at [429, 386] on div "M" at bounding box center [432, 388] width 32 height 32
drag, startPoint x: 458, startPoint y: 390, endPoint x: 473, endPoint y: 391, distance: 14.6
click at [460, 390] on div "M" at bounding box center [469, 388] width 32 height 32
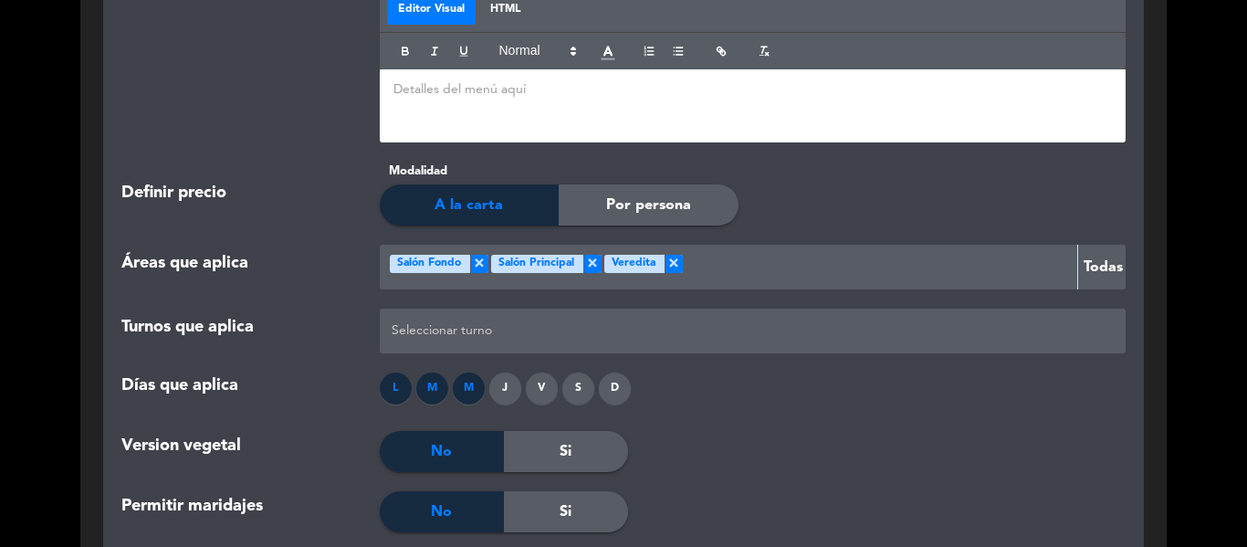
click at [501, 391] on div "J" at bounding box center [505, 388] width 32 height 32
click at [548, 393] on div "V" at bounding box center [542, 388] width 32 height 32
click at [580, 391] on div "S" at bounding box center [578, 388] width 32 height 32
click at [461, 334] on div at bounding box center [753, 331] width 732 height 30
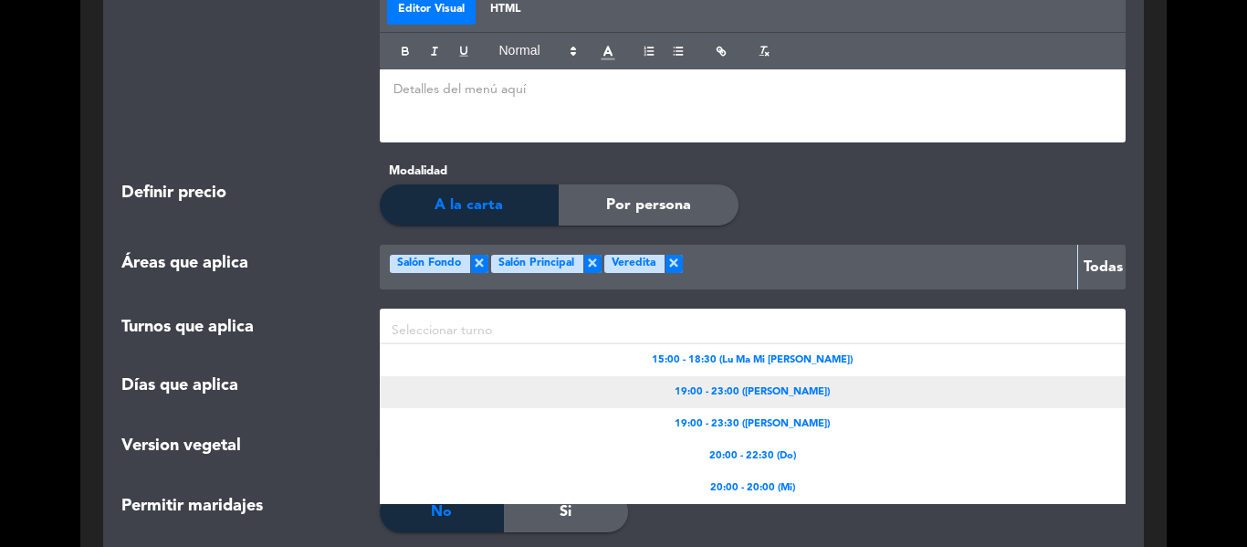
click at [846, 391] on div "19:00 - 23:00 ([PERSON_NAME])" at bounding box center [753, 392] width 747 height 32
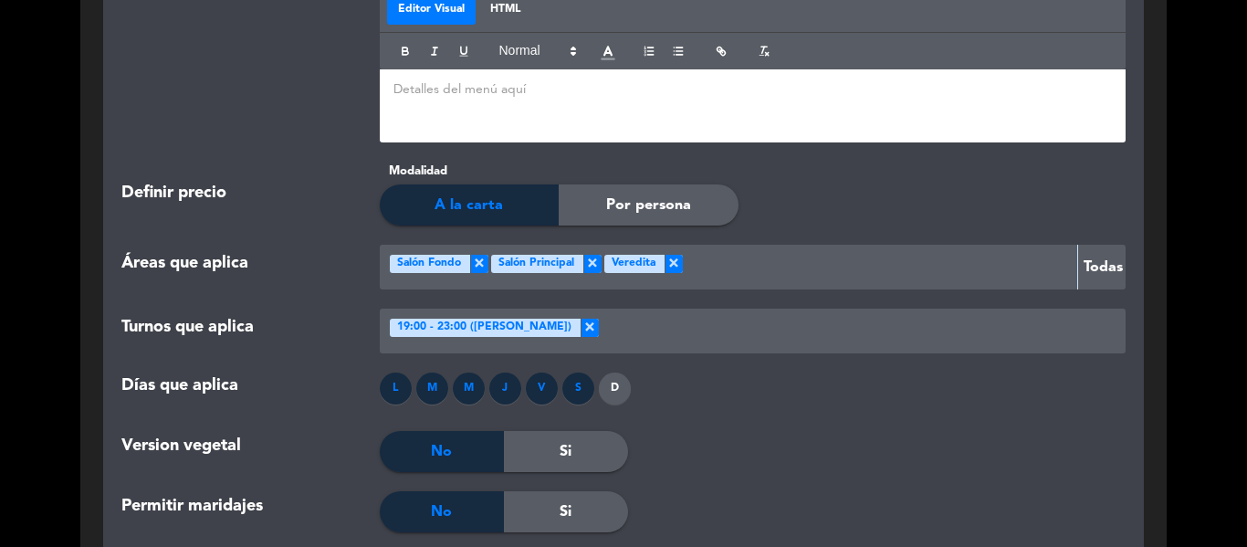
click at [608, 332] on div at bounding box center [859, 331] width 520 height 30
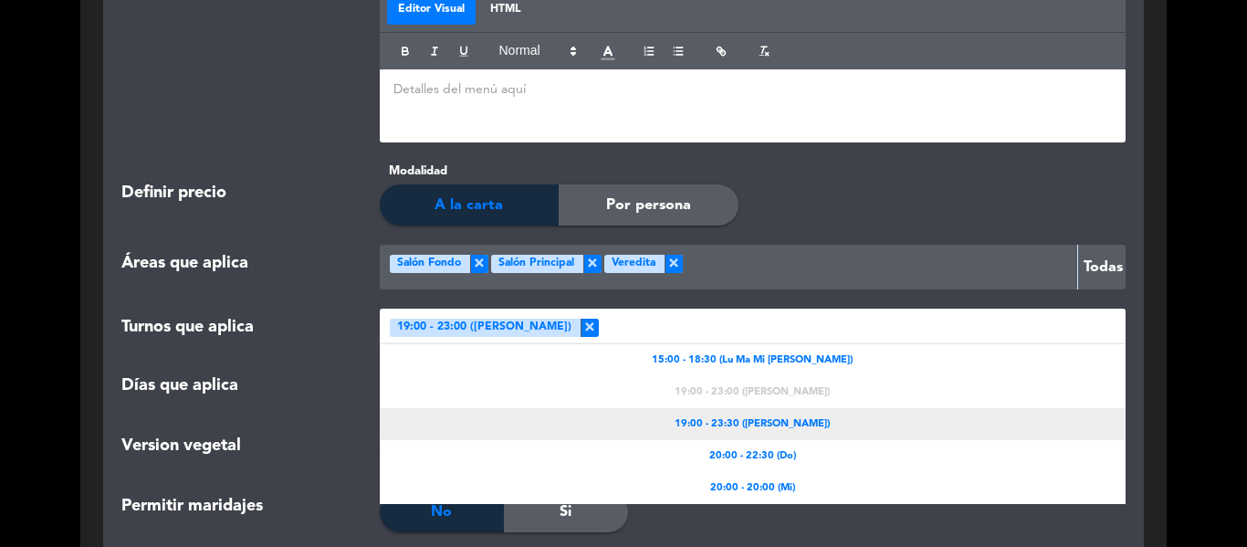
click at [802, 428] on div "19:00 - 23:30 ([PERSON_NAME])" at bounding box center [753, 424] width 747 height 32
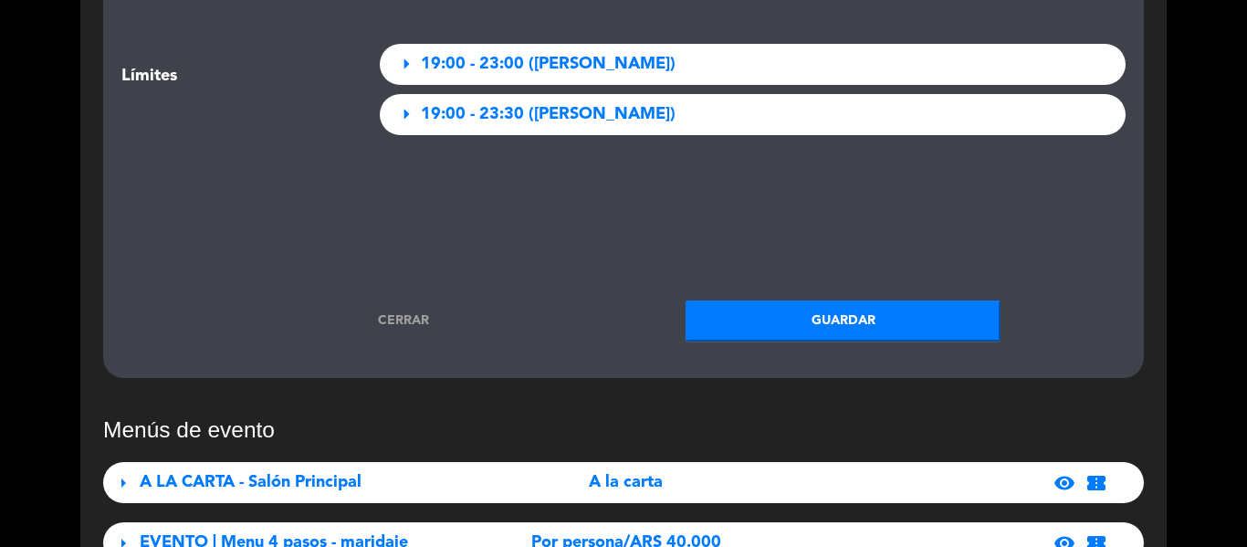
scroll to position [2799, 0]
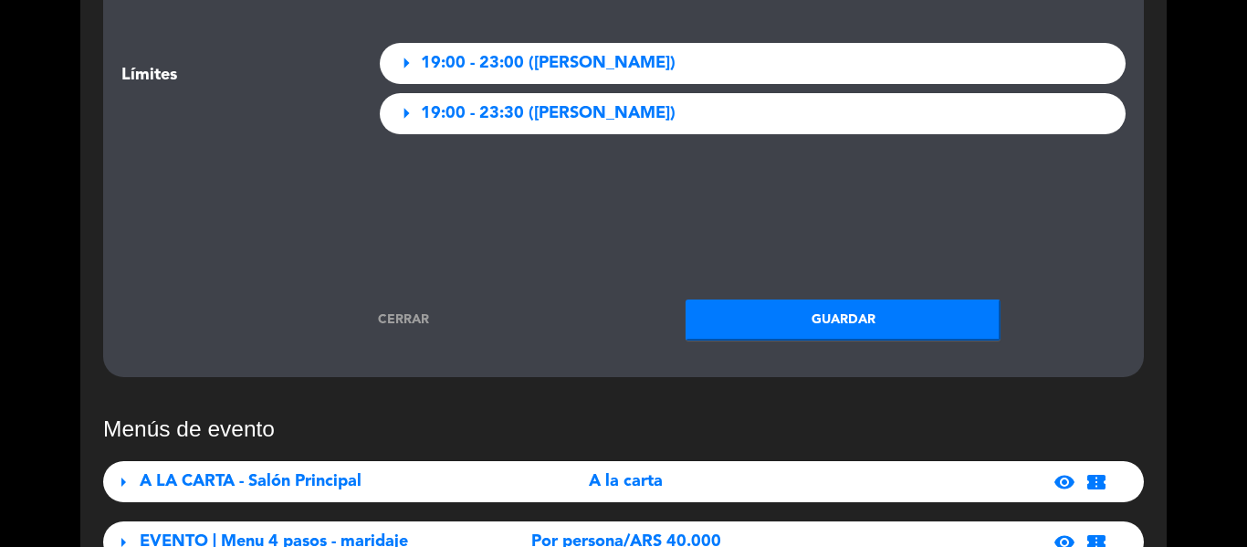
click at [790, 315] on button "Guardar" at bounding box center [843, 319] width 315 height 41
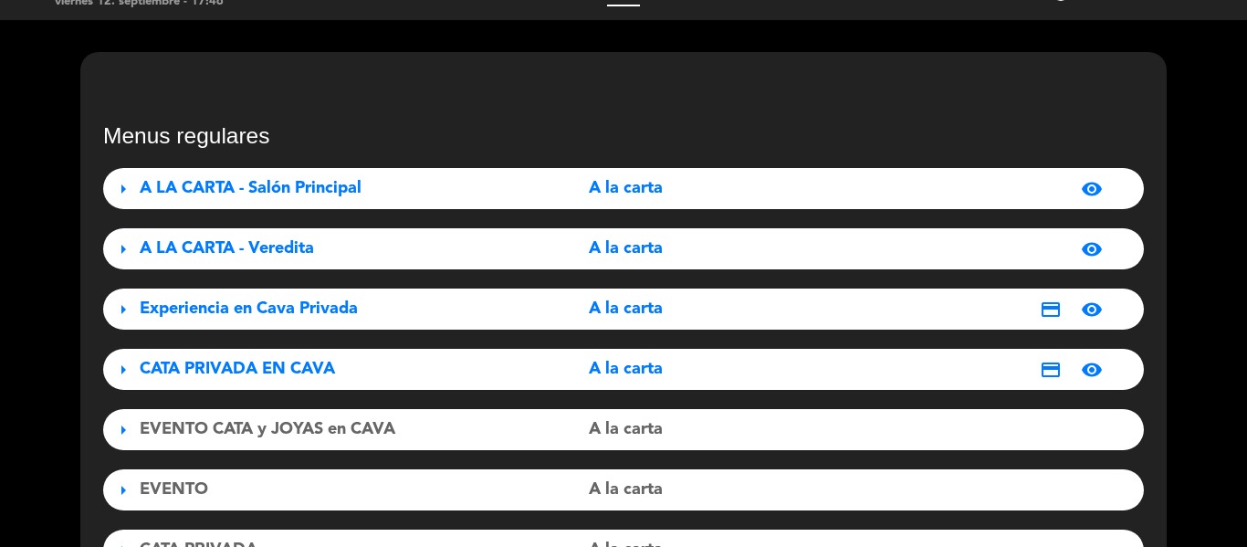
scroll to position [24, 0]
